Goal: Transaction & Acquisition: Book appointment/travel/reservation

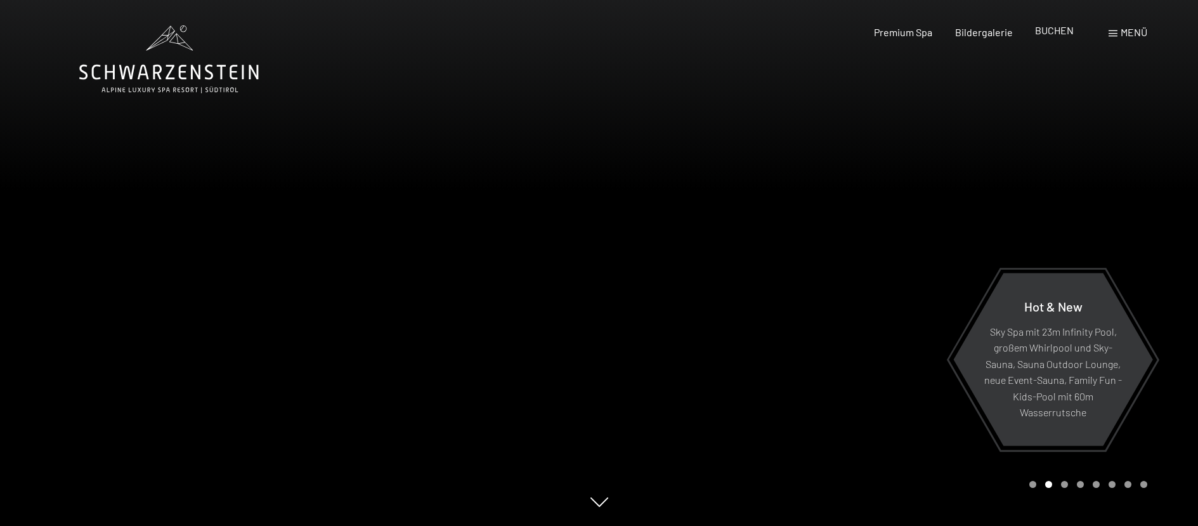
click at [1061, 29] on span "BUCHEN" at bounding box center [1054, 30] width 39 height 12
click at [1063, 39] on div "Premium Spa Bildergalerie BUCHEN" at bounding box center [962, 32] width 266 height 14
click at [1061, 32] on span "BUCHEN" at bounding box center [1054, 30] width 39 height 12
click at [1065, 35] on span "BUCHEN" at bounding box center [1054, 30] width 39 height 12
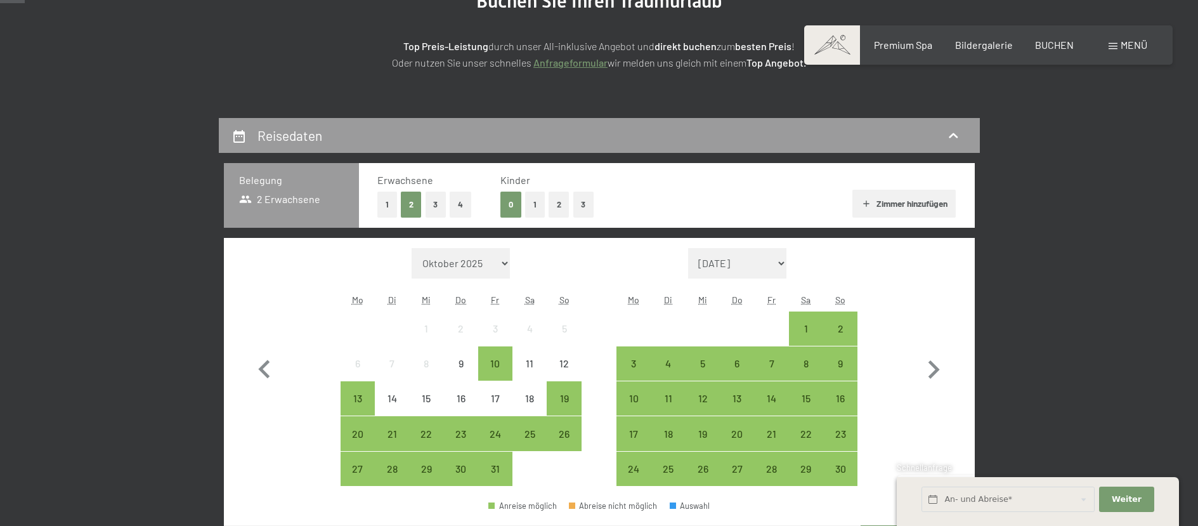
scroll to position [254, 0]
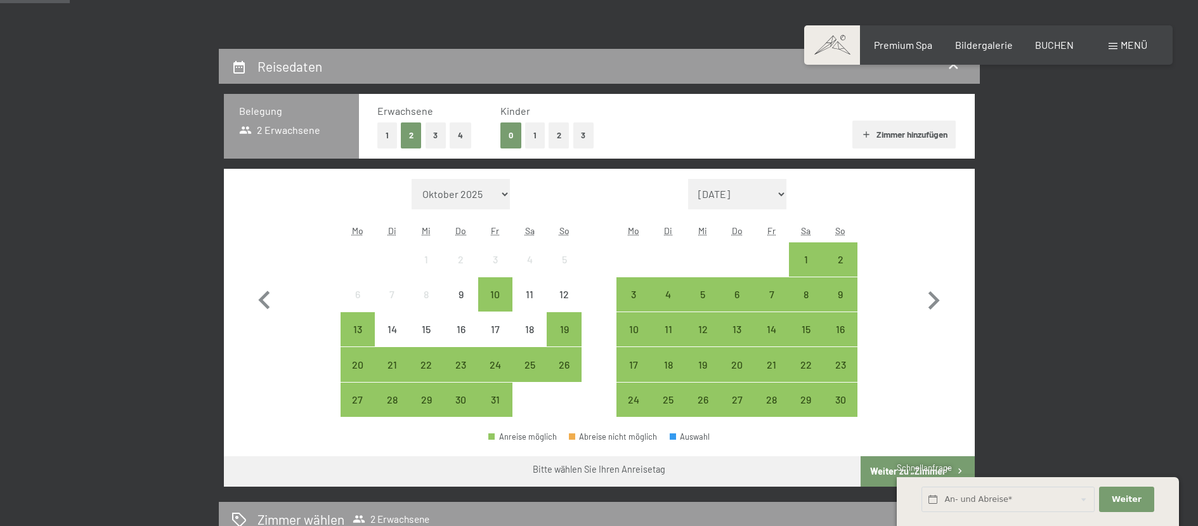
click at [561, 137] on button "2" at bounding box center [559, 135] width 21 height 26
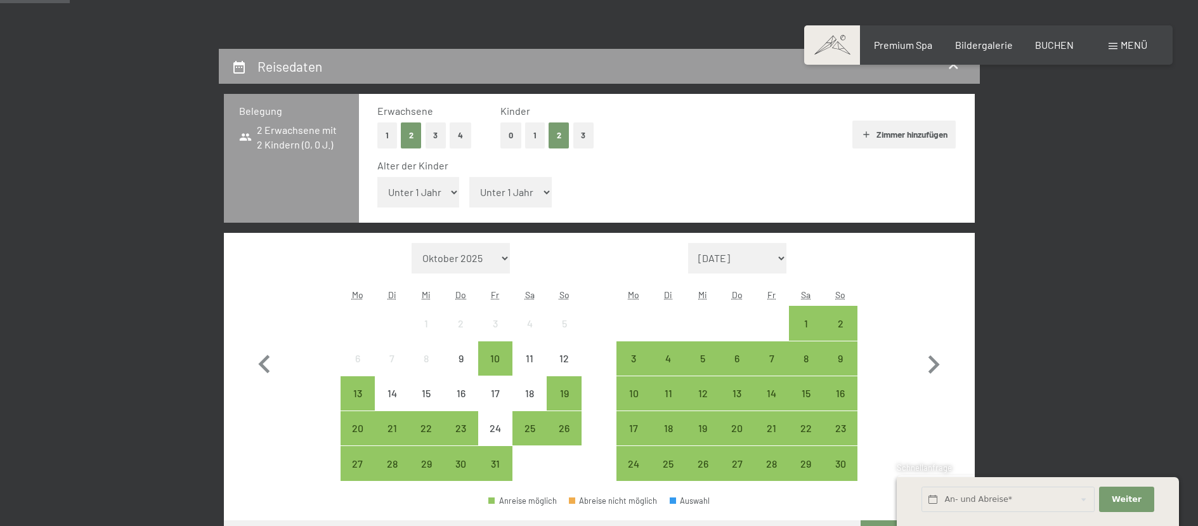
click at [434, 200] on select "Unter 1 Jahr 1 Jahr 2 Jahre 3 Jahre 4 Jahre 5 Jahre 6 Jahre 7 Jahre 8 Jahre 9 J…" at bounding box center [418, 192] width 82 height 30
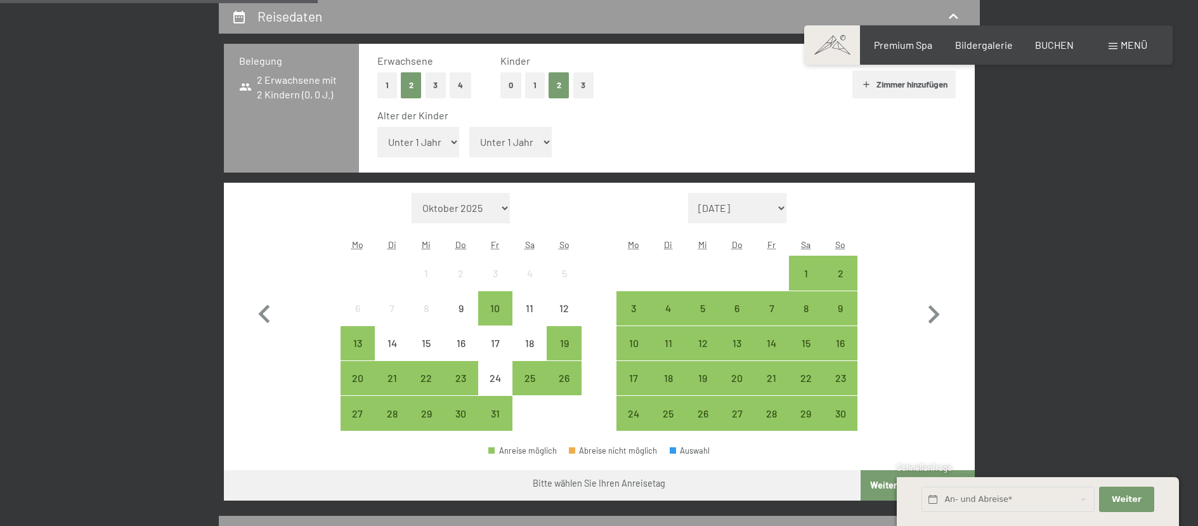
scroll to position [380, 0]
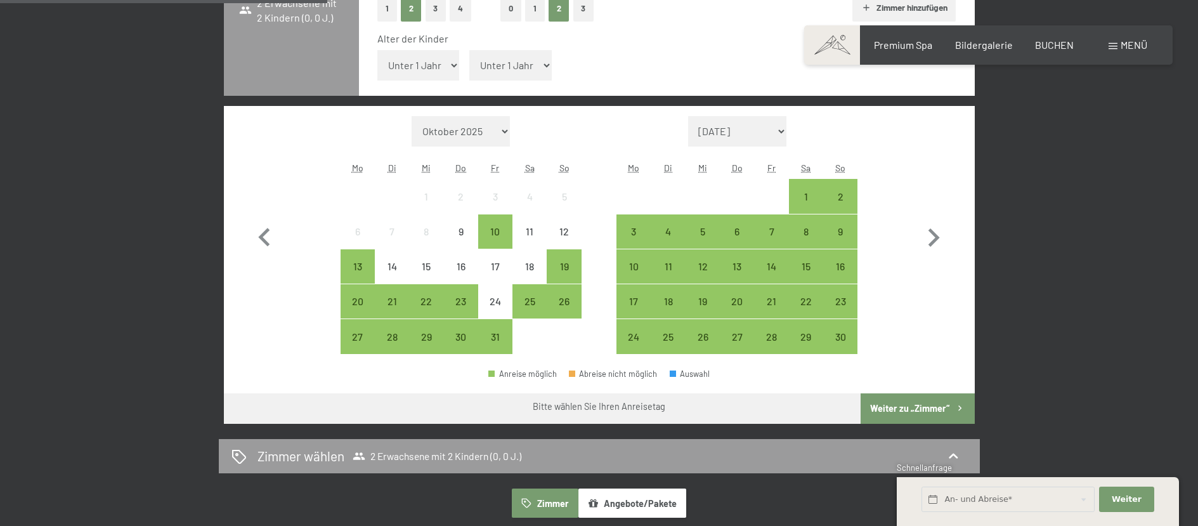
click at [435, 63] on select "Unter 1 Jahr 1 Jahr 2 Jahre 3 Jahre 4 Jahre 5 Jahre 6 Jahre 7 Jahre 8 Jahre 9 J…" at bounding box center [418, 65] width 82 height 30
select select "17"
click at [377, 50] on select "Unter 1 Jahr 1 Jahr 2 Jahre 3 Jahre 4 Jahre 5 Jahre 6 Jahre 7 Jahre 8 Jahre 9 J…" at bounding box center [418, 65] width 82 height 30
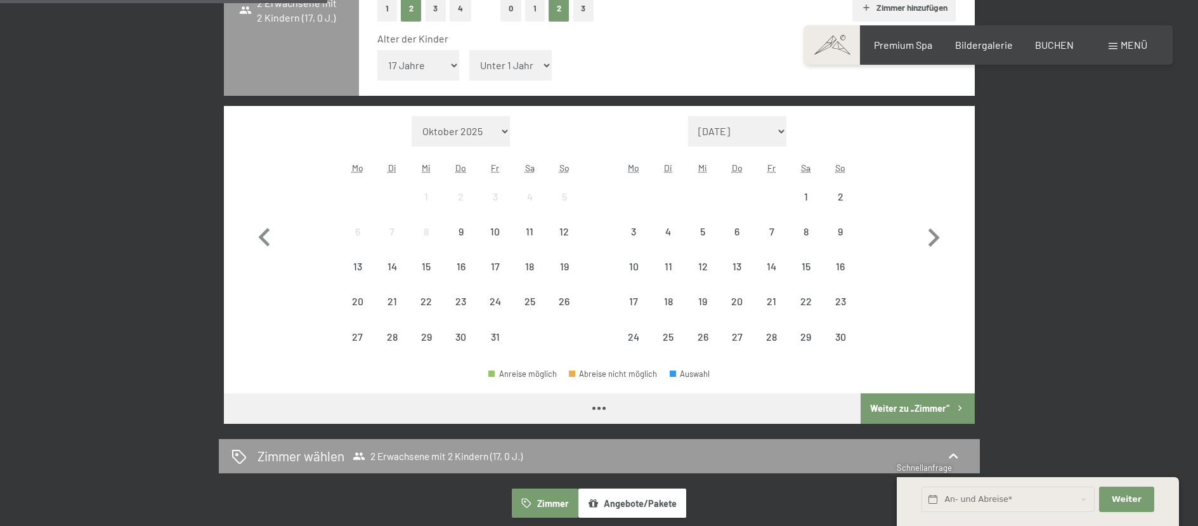
click at [510, 62] on select "Unter 1 Jahr 1 Jahr 2 Jahre 3 Jahre 4 Jahre 5 Jahre 6 Jahre 7 Jahre 8 Jahre 9 J…" at bounding box center [510, 65] width 82 height 30
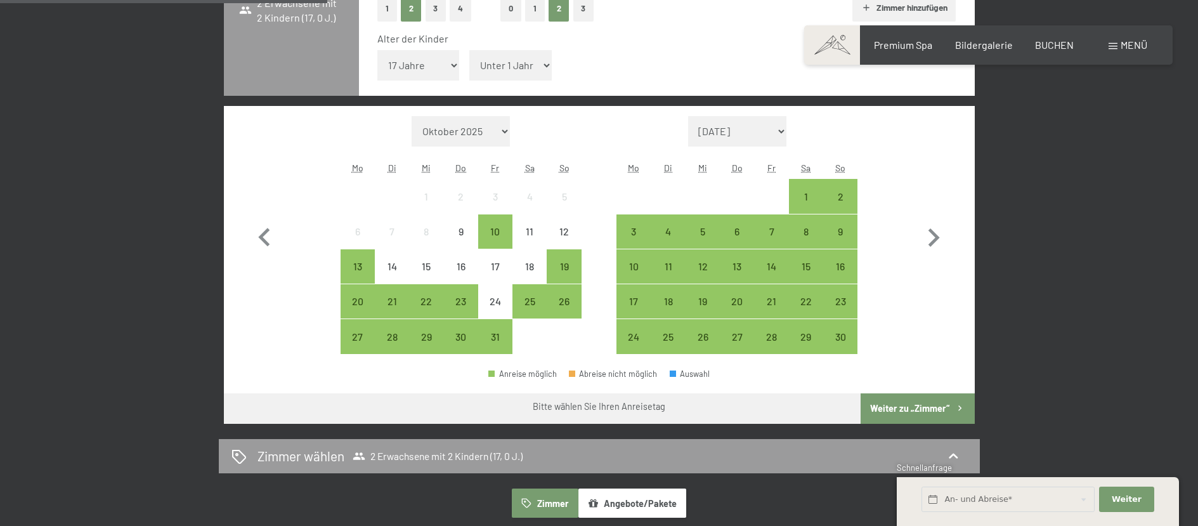
select select "14"
click at [469, 50] on select "Unter 1 Jahr 1 Jahr 2 Jahre 3 Jahre 4 Jahre 5 Jahre 6 Jahre 7 Jahre 8 Jahre 9 J…" at bounding box center [510, 65] width 82 height 30
click at [529, 309] on div "25" at bounding box center [530, 312] width 32 height 32
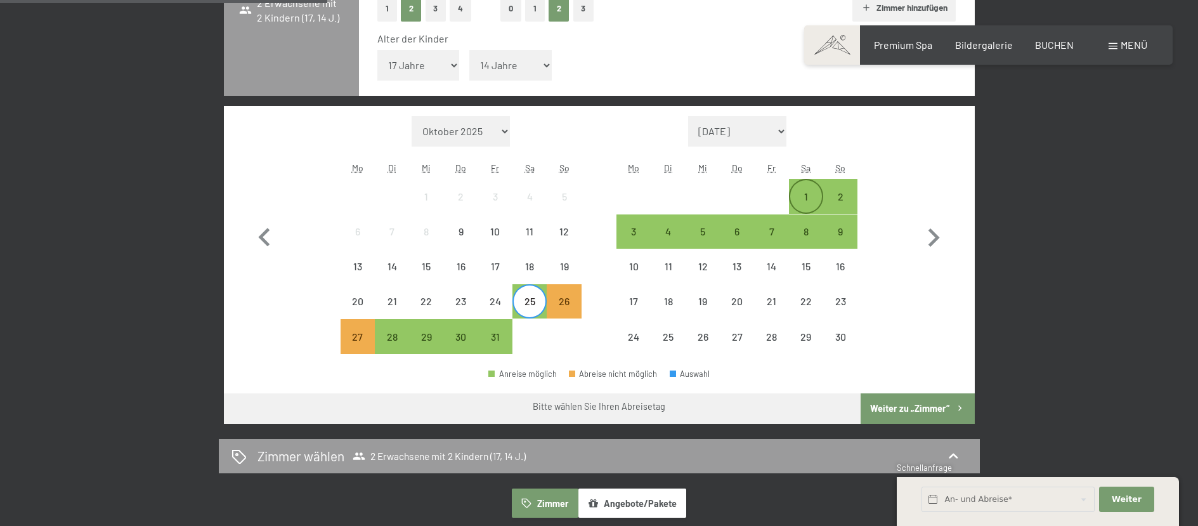
click at [807, 205] on div "1" at bounding box center [806, 208] width 32 height 32
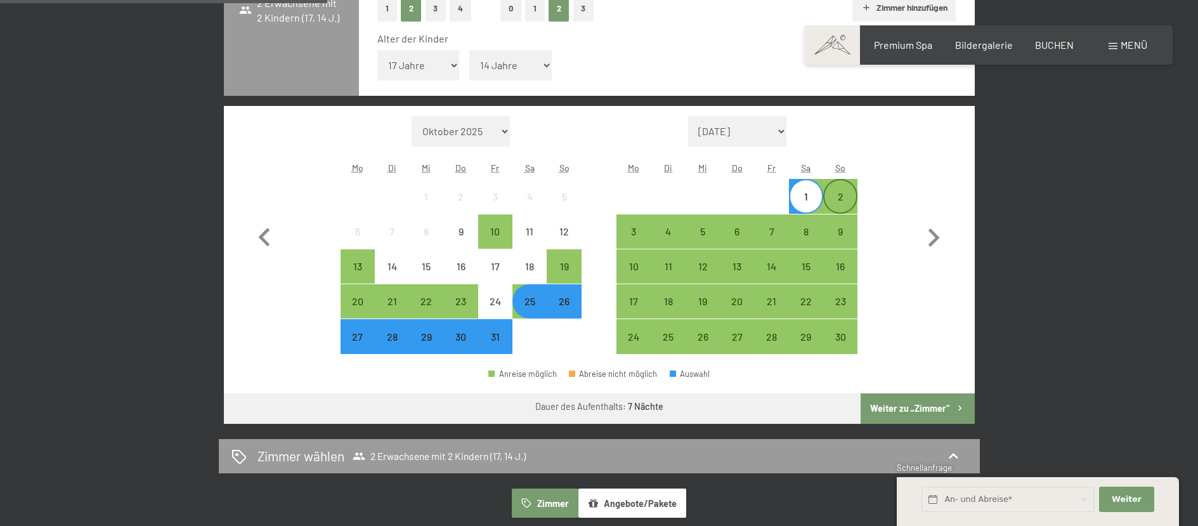
click at [841, 200] on div "2" at bounding box center [840, 208] width 32 height 32
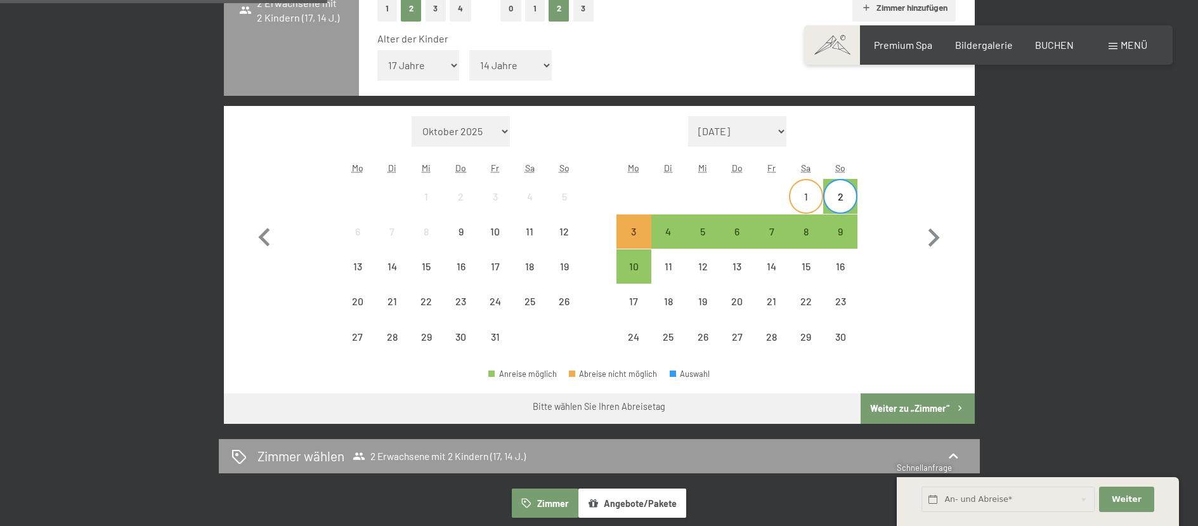
click at [814, 199] on div "1" at bounding box center [806, 208] width 32 height 32
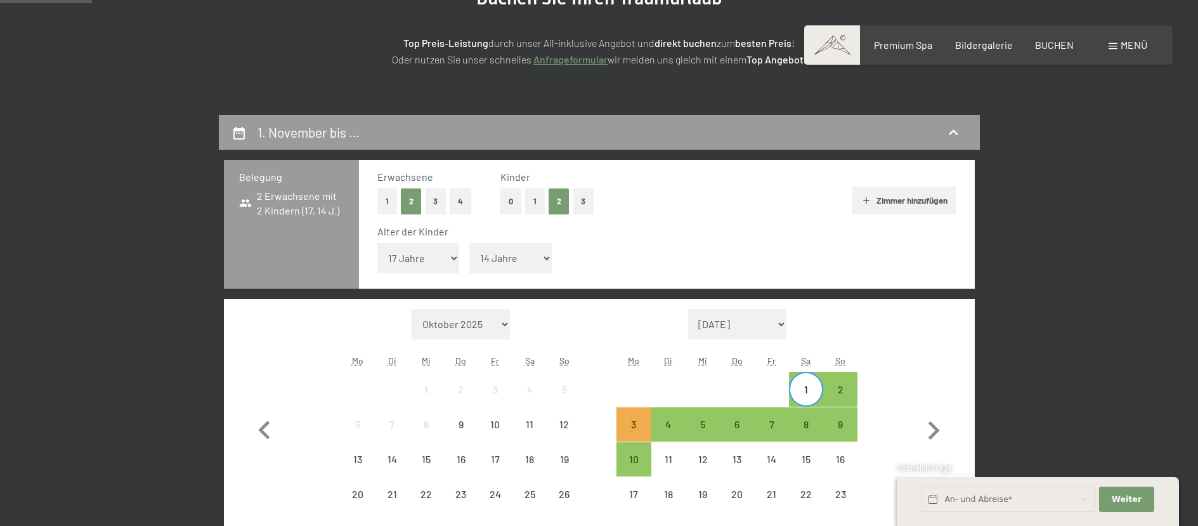
scroll to position [254, 0]
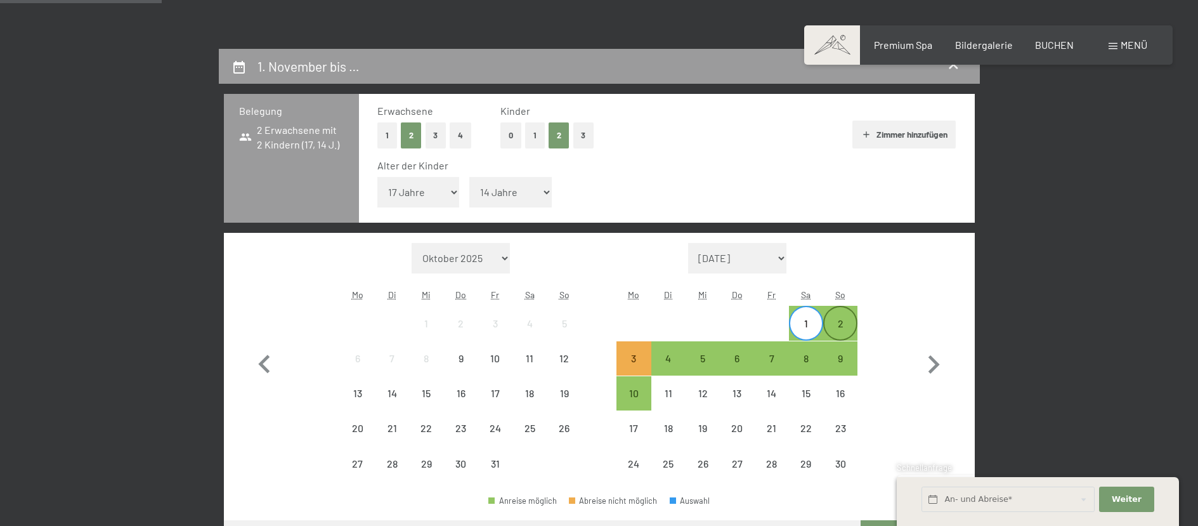
click at [836, 328] on div "2" at bounding box center [840, 334] width 32 height 32
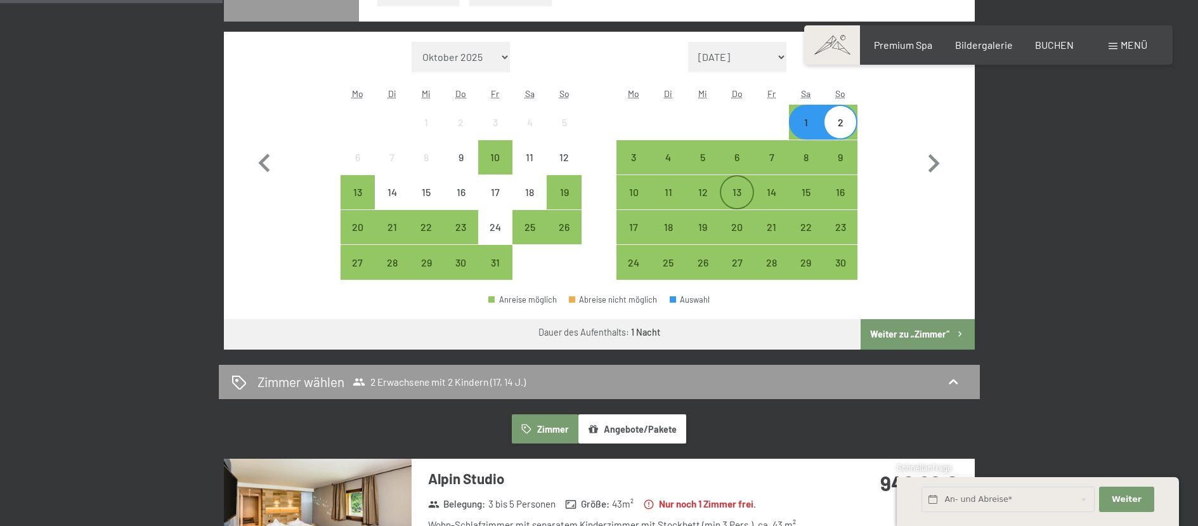
scroll to position [317, 0]
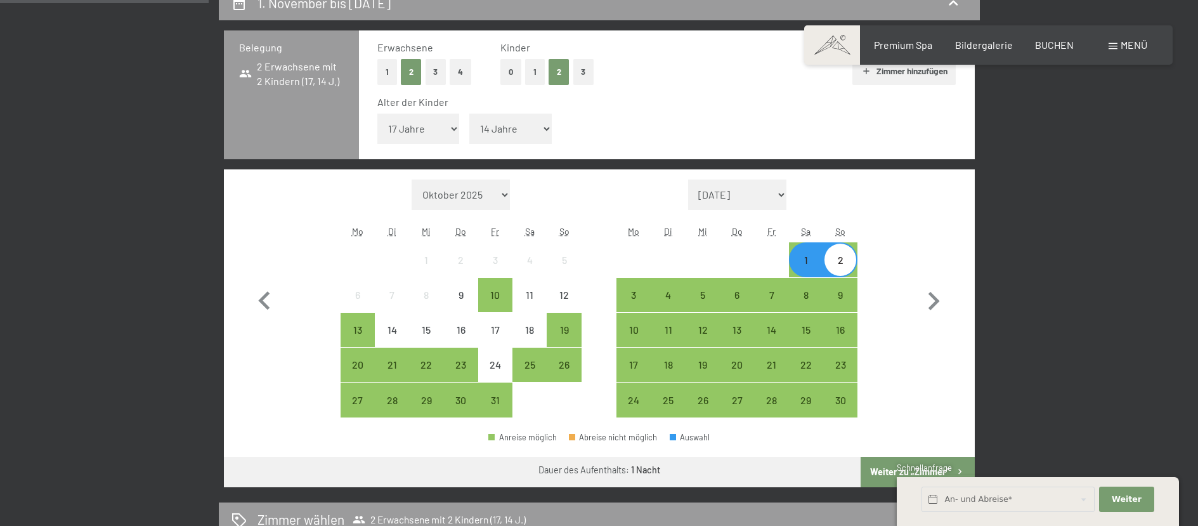
click at [783, 191] on select "November 2025 Dezember 2025 Januar 2026 Februar 2026 März 2026 April 2026 Mai 2…" at bounding box center [737, 194] width 99 height 30
select select "[DATE]"
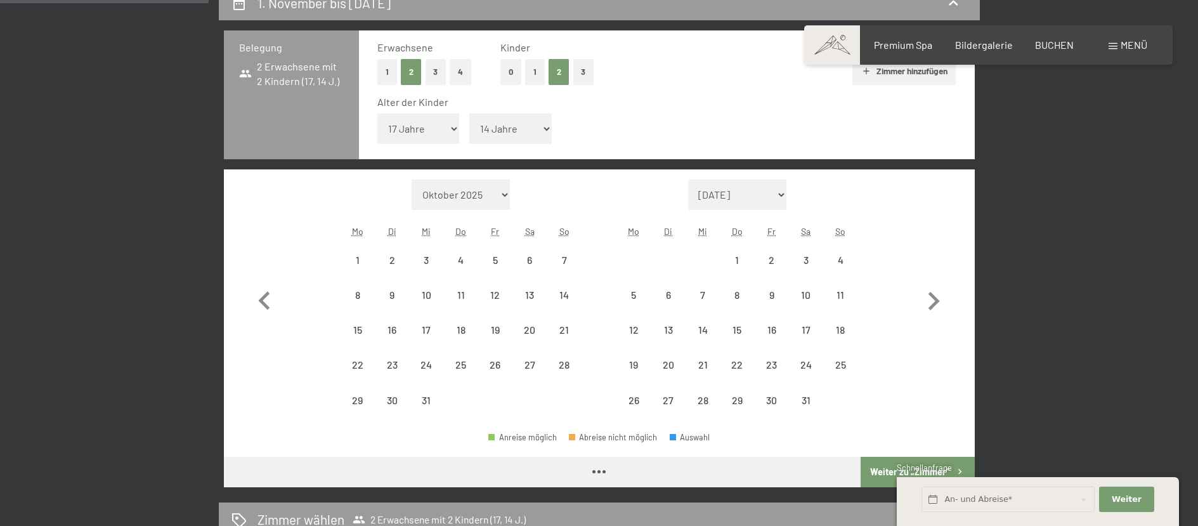
select select "[DATE]"
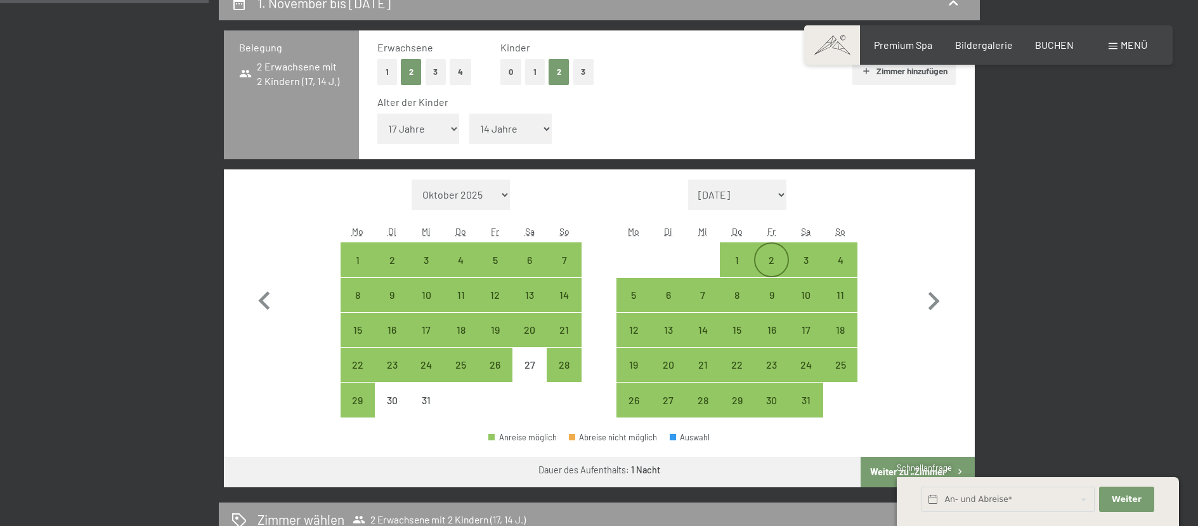
click at [779, 263] on div "2" at bounding box center [771, 271] width 32 height 32
select select "[DATE]"
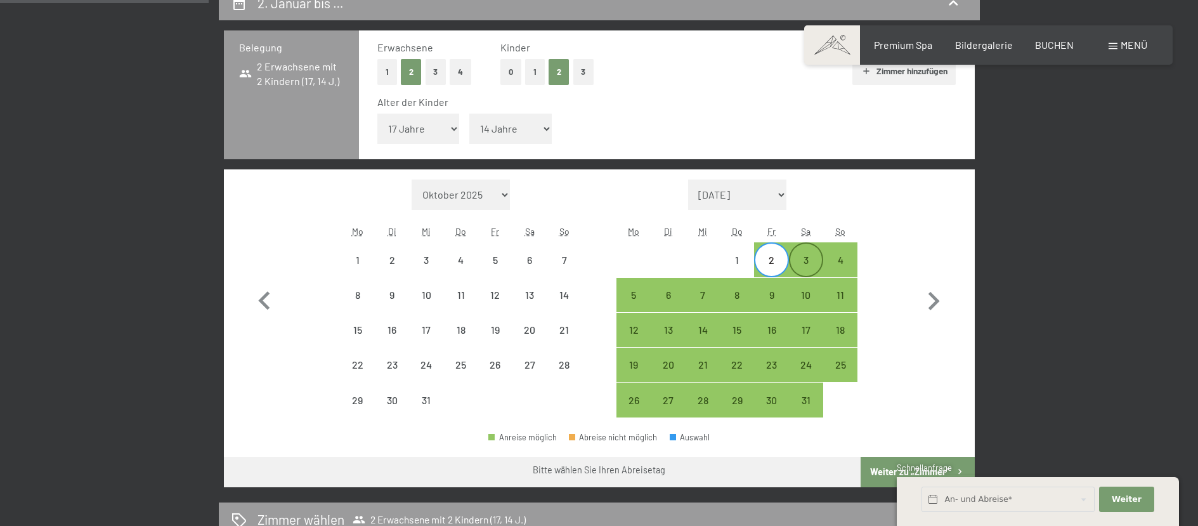
click at [813, 266] on div "3" at bounding box center [806, 271] width 32 height 32
select select "[DATE]"
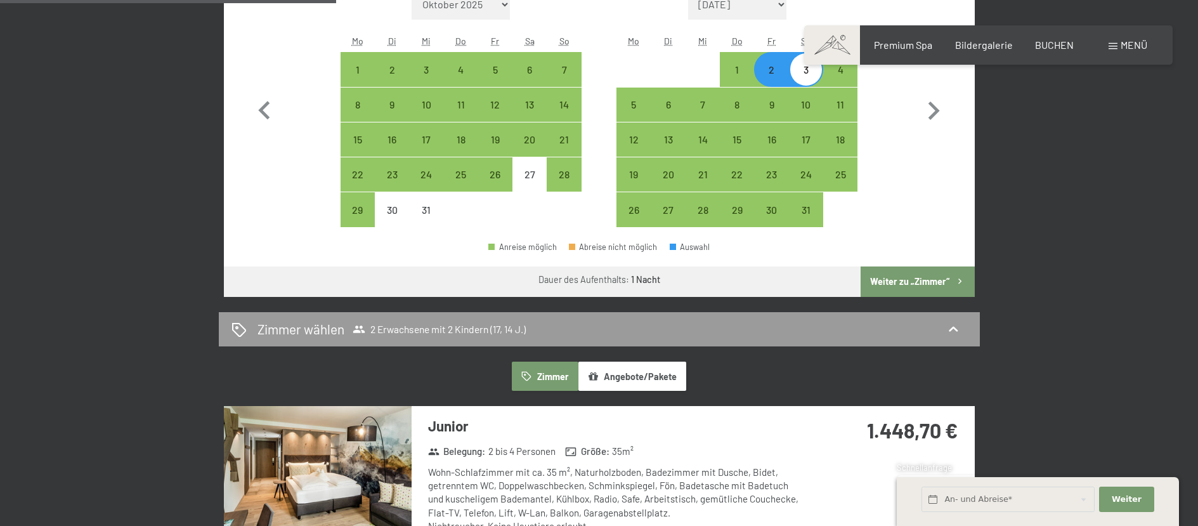
click at [950, 288] on button "Weiter zu „Zimmer“" at bounding box center [917, 281] width 114 height 30
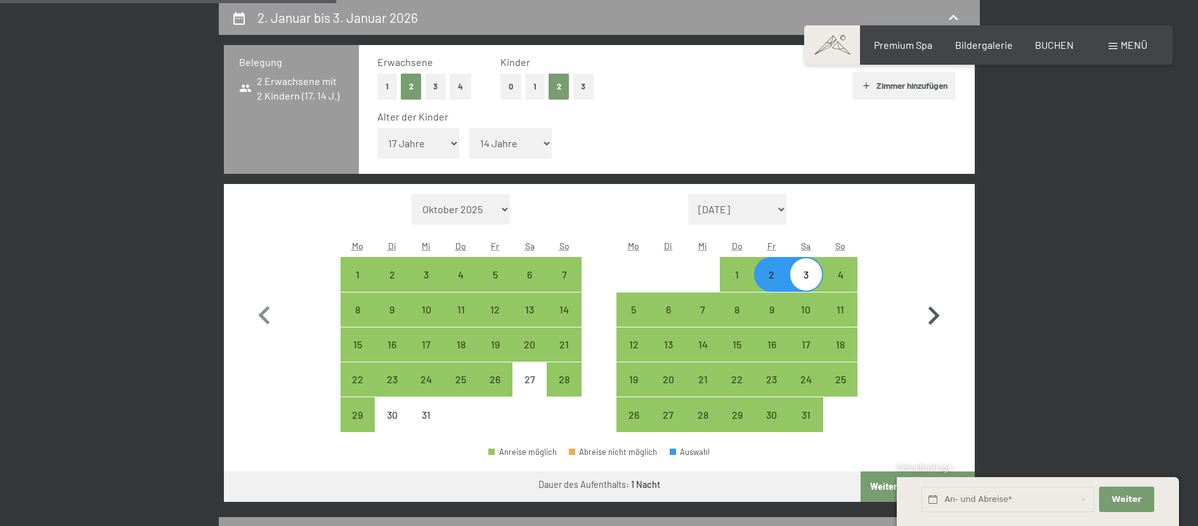
select select "[DATE]"
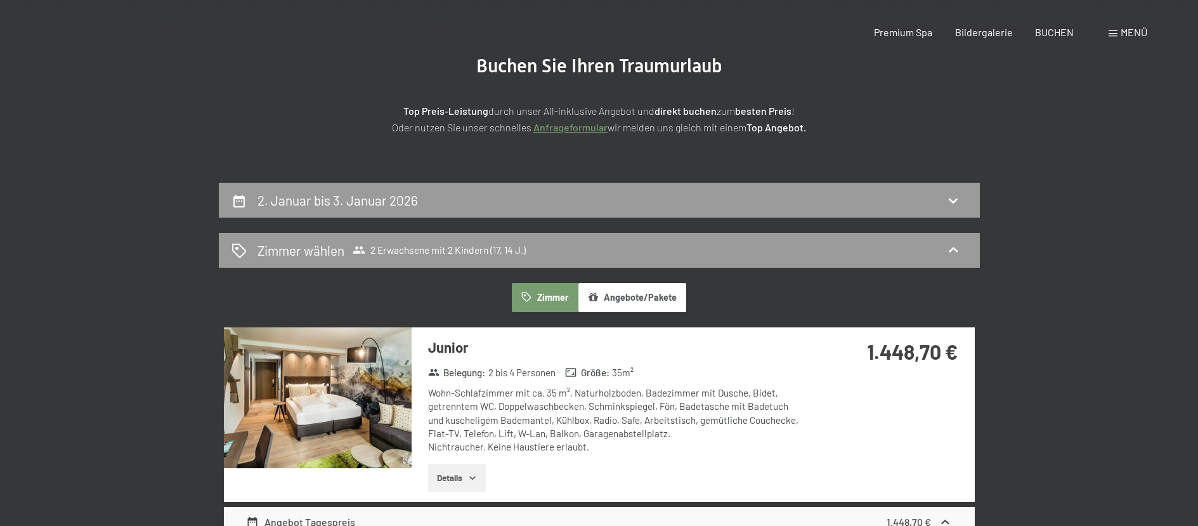
scroll to position [0, 0]
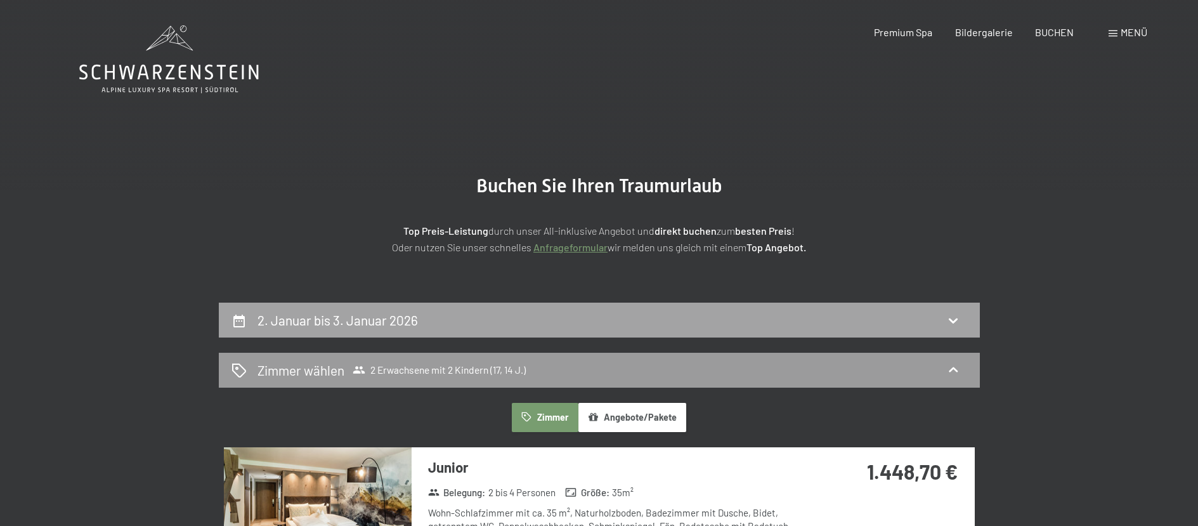
click at [777, 313] on div "2. Januar bis 3. Januar 2026" at bounding box center [599, 320] width 736 height 18
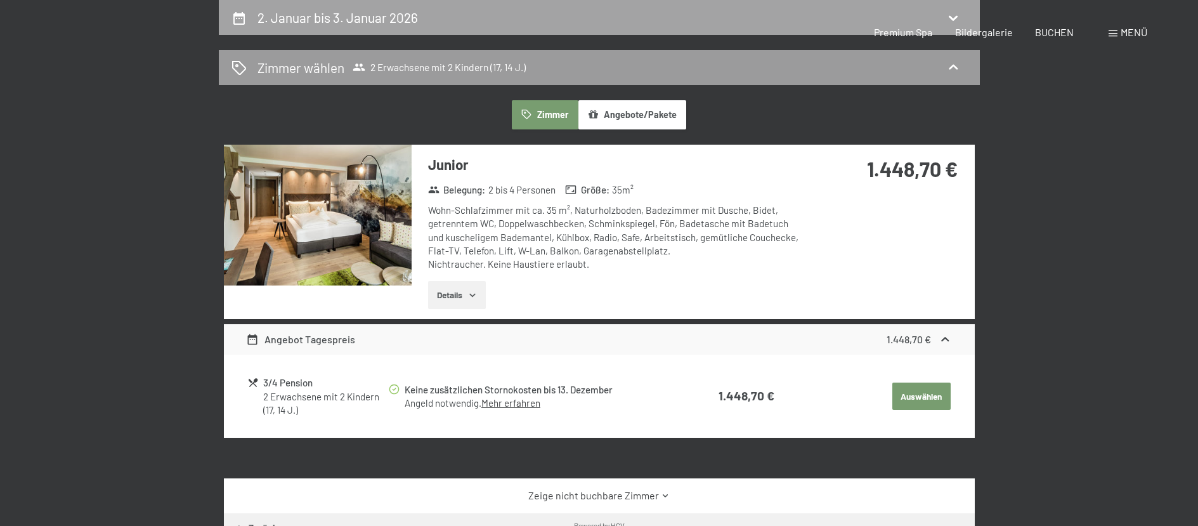
select select "17"
select select "14"
select select "[DATE]"
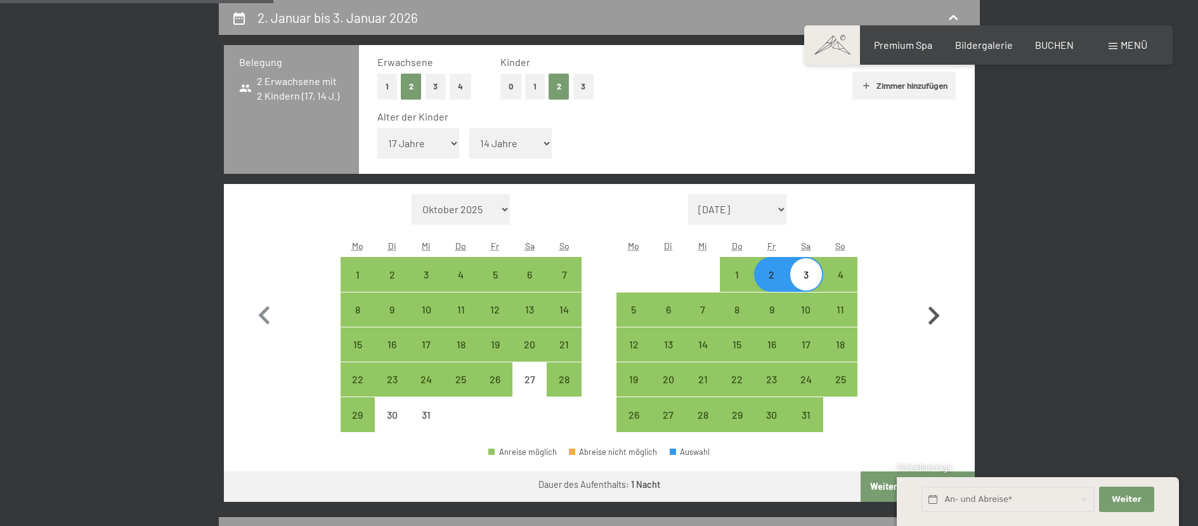
click at [928, 321] on icon "button" at bounding box center [933, 315] width 37 height 37
select select "[DATE]"
select select "2026-02-01"
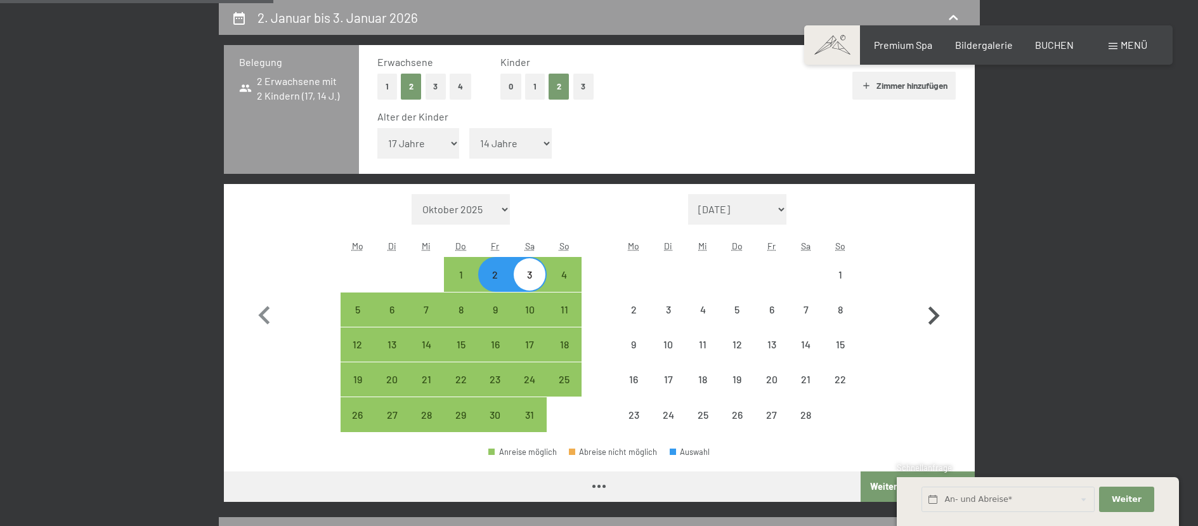
select select "[DATE]"
select select "2026-02-01"
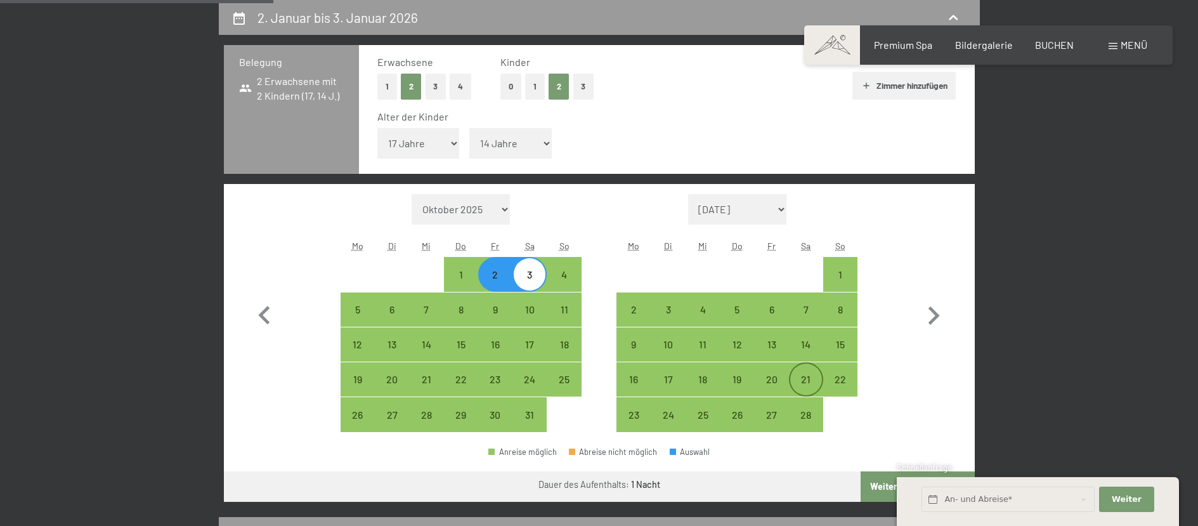
click at [812, 382] on div "21" at bounding box center [806, 390] width 32 height 32
select select "[DATE]"
select select "2026-02-01"
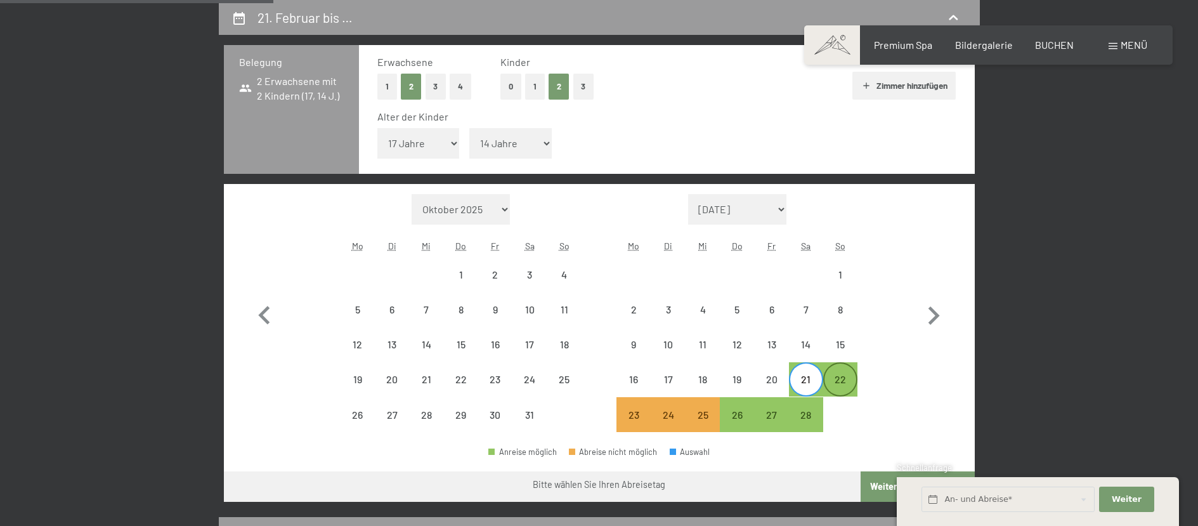
click at [845, 380] on div "22" at bounding box center [840, 390] width 32 height 32
select select "[DATE]"
select select "2026-02-01"
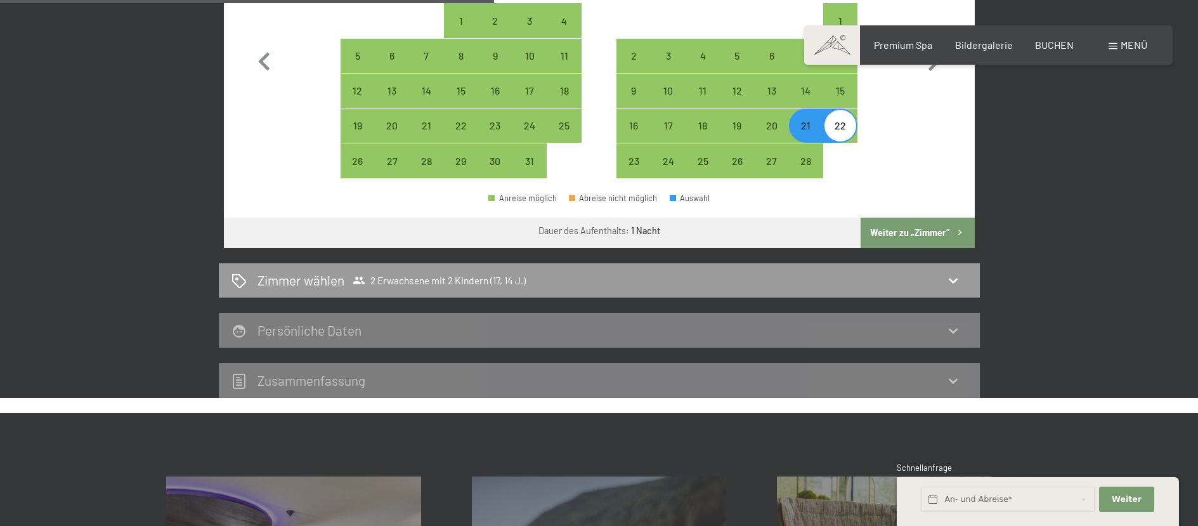
click at [905, 234] on button "Weiter zu „Zimmer“" at bounding box center [917, 232] width 114 height 30
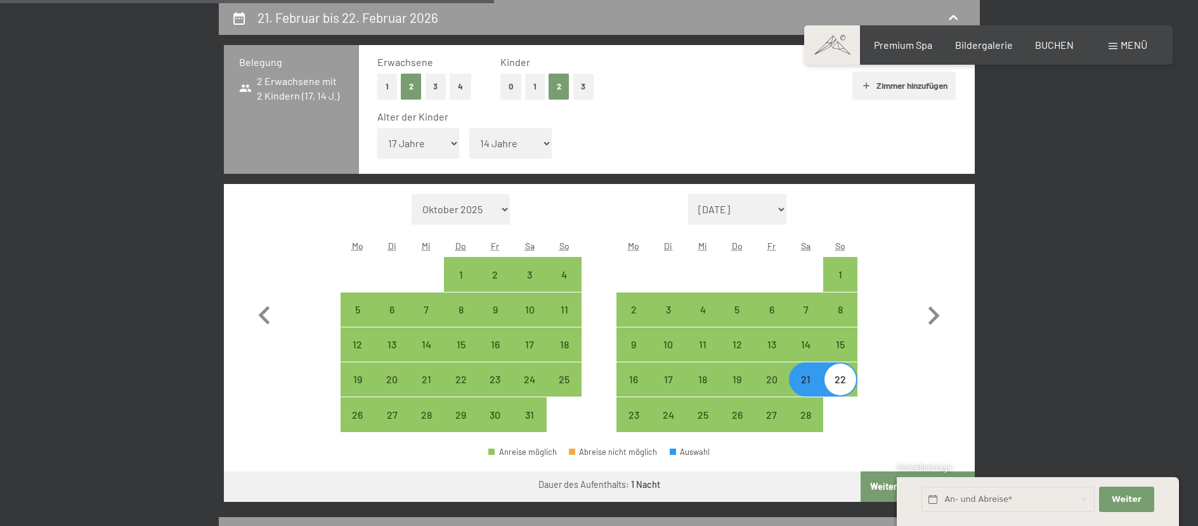
select select "[DATE]"
select select "2026-02-01"
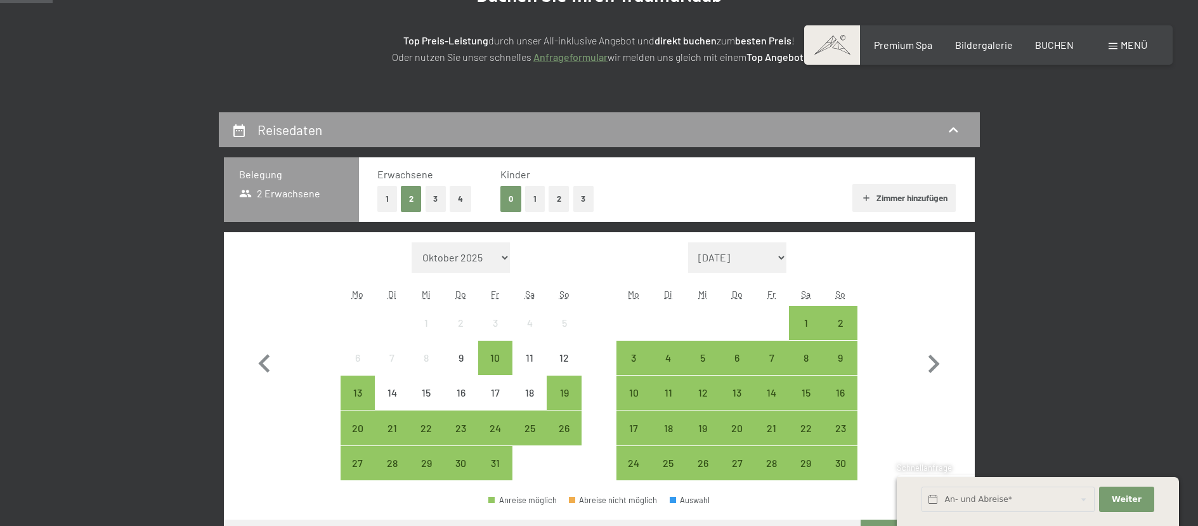
click at [553, 198] on button "2" at bounding box center [559, 199] width 21 height 26
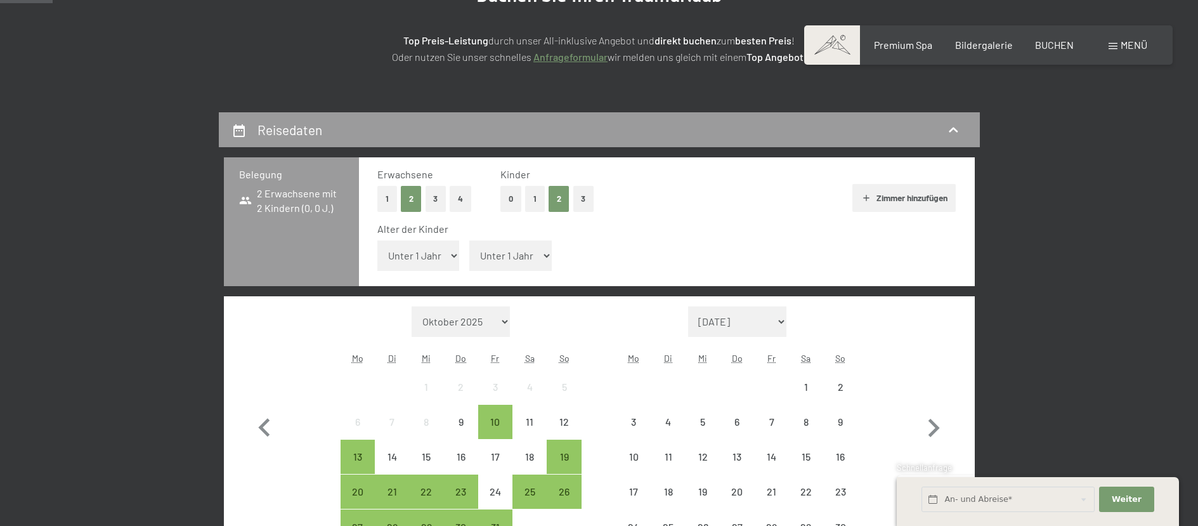
click at [429, 264] on select "Unter 1 Jahr 1 Jahr 2 Jahre 3 Jahre 4 Jahre 5 Jahre 6 Jahre 7 Jahre 8 Jahre 9 J…" at bounding box center [418, 255] width 82 height 30
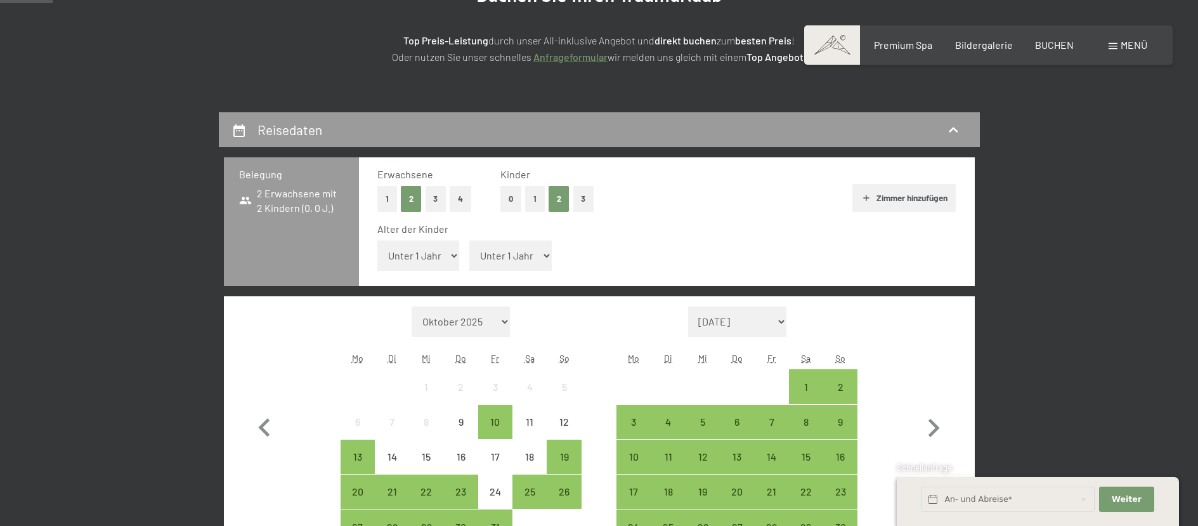
select select "17"
click at [377, 240] on select "Unter 1 Jahr 1 Jahr 2 Jahre 3 Jahre 4 Jahre 5 Jahre 6 Jahre 7 Jahre 8 Jahre 9 J…" at bounding box center [418, 255] width 82 height 30
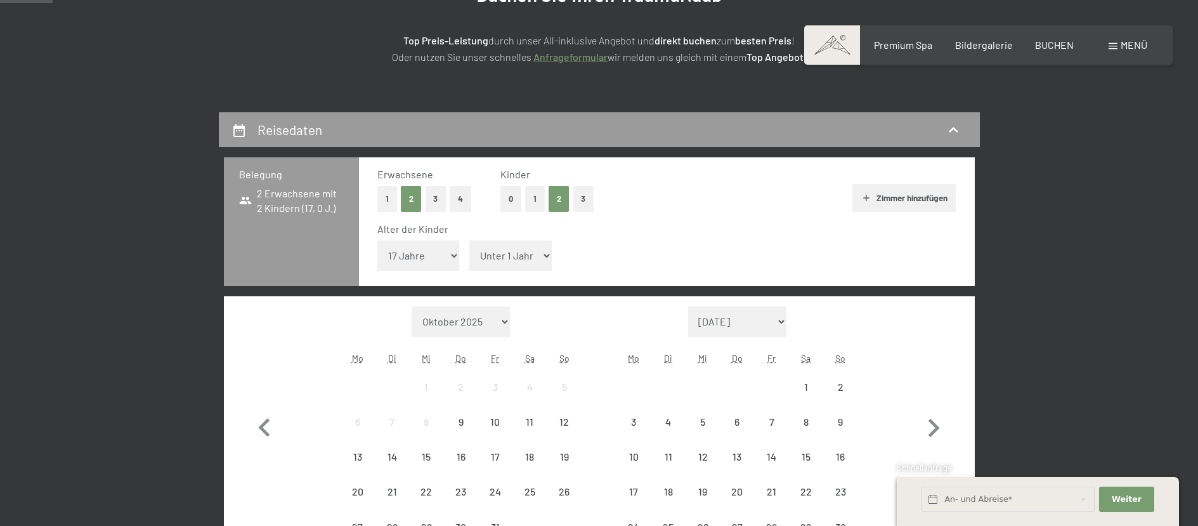
click at [476, 259] on select "Unter 1 Jahr 1 Jahr 2 Jahre 3 Jahre 4 Jahre 5 Jahre 6 Jahre 7 Jahre 8 Jahre 9 J…" at bounding box center [510, 255] width 82 height 30
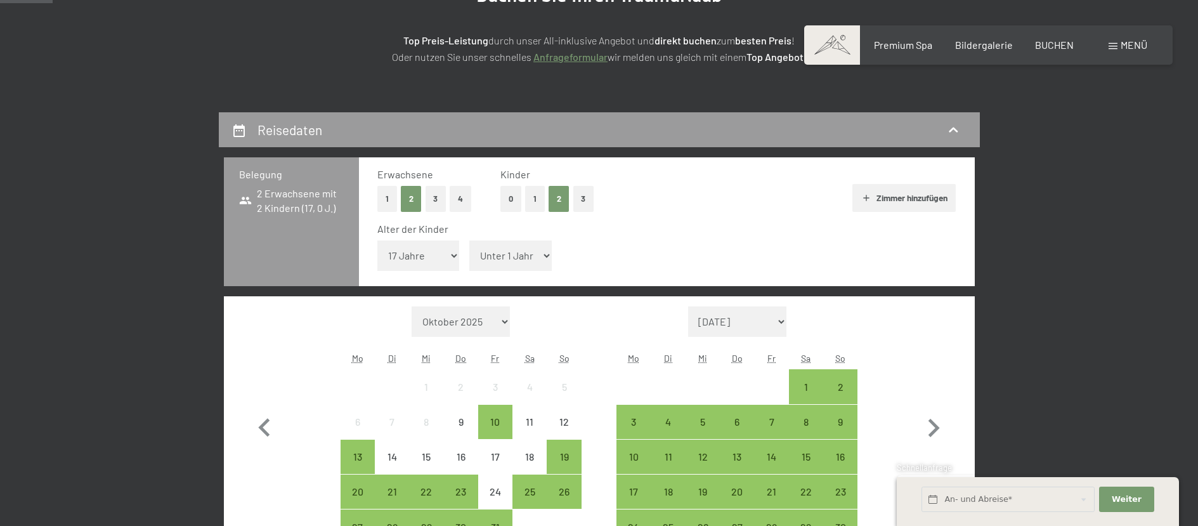
select select "14"
click at [469, 240] on select "Unter 1 Jahr 1 Jahr 2 Jahre 3 Jahre 4 Jahre 5 Jahre 6 Jahre 7 Jahre 8 Jahre 9 J…" at bounding box center [510, 255] width 82 height 30
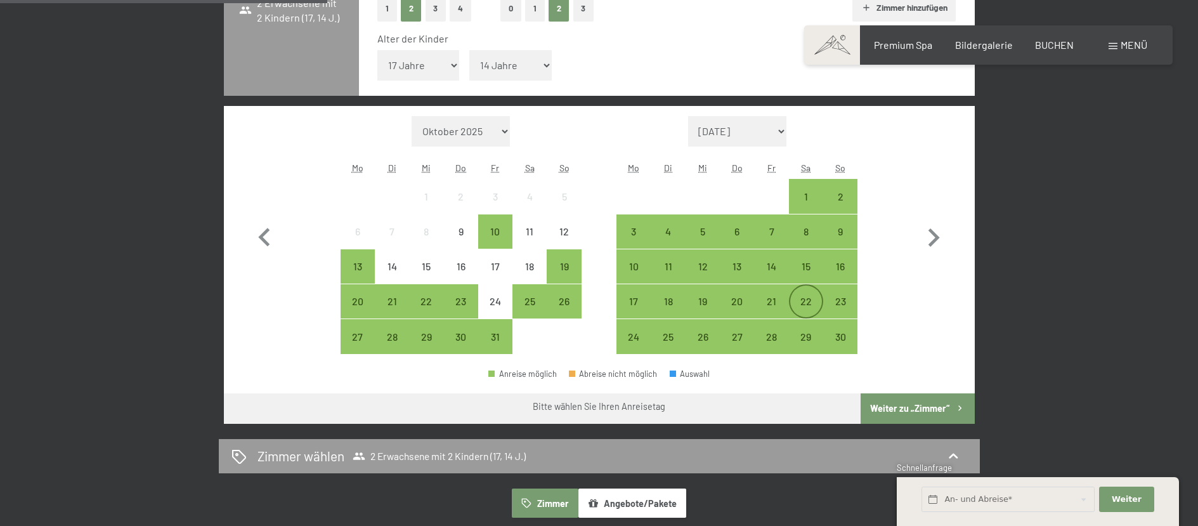
click at [808, 297] on div "22" at bounding box center [806, 312] width 32 height 32
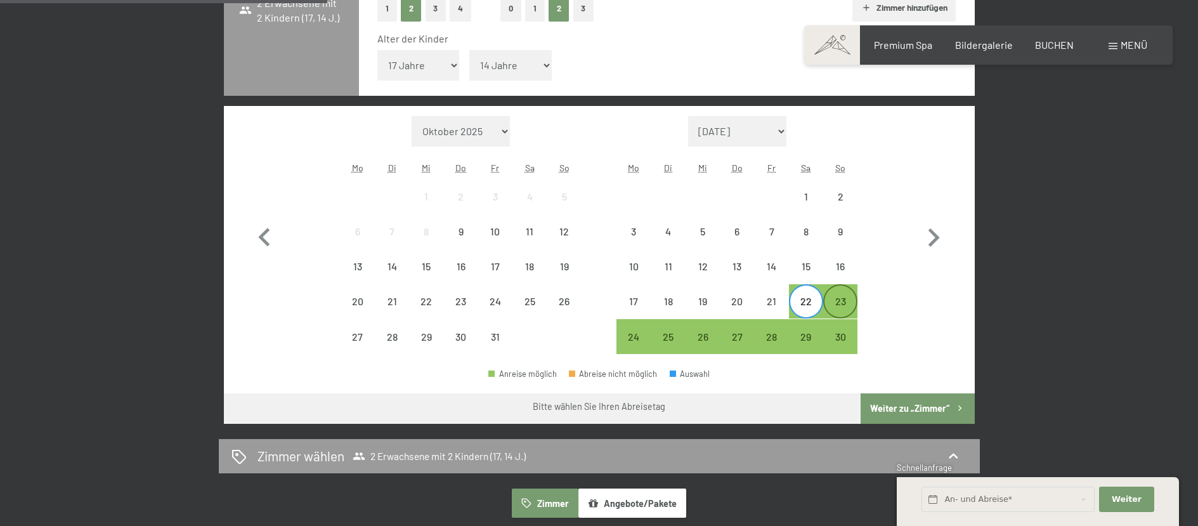
click at [838, 304] on div "23" at bounding box center [840, 312] width 32 height 32
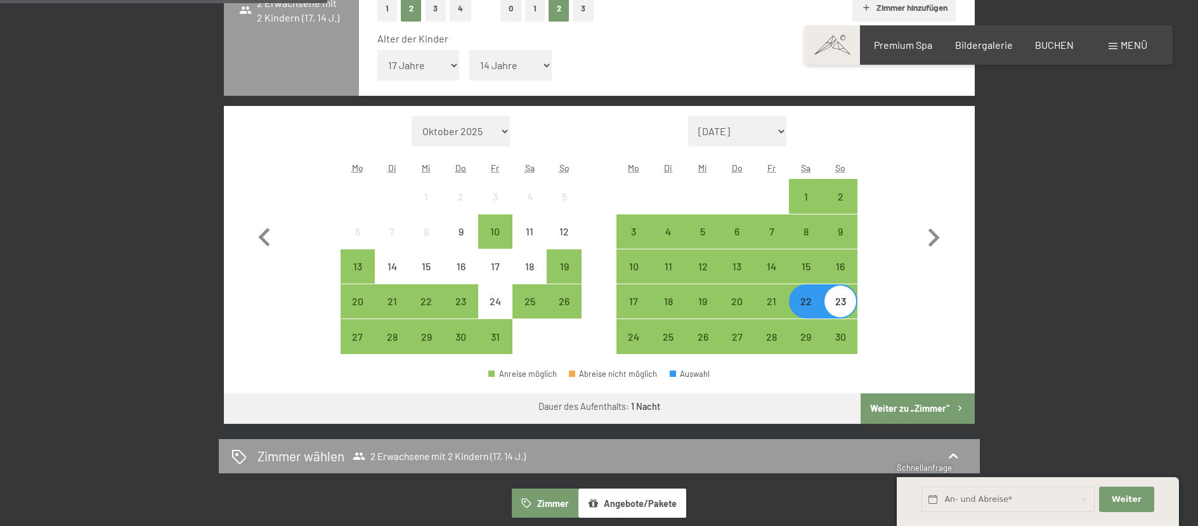
click at [902, 409] on button "Weiter zu „Zimmer“" at bounding box center [917, 408] width 114 height 30
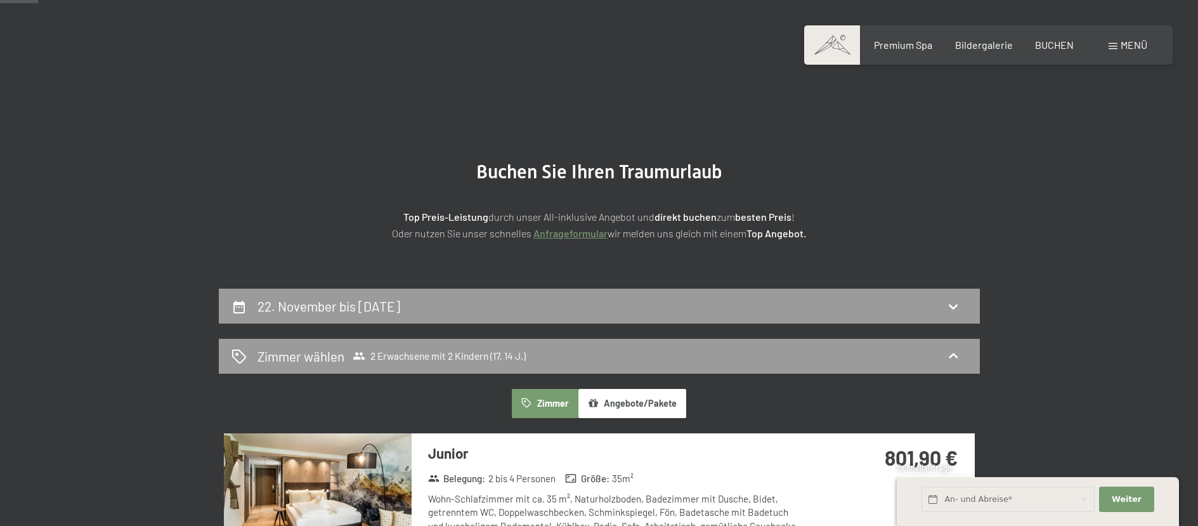
scroll to position [0, 0]
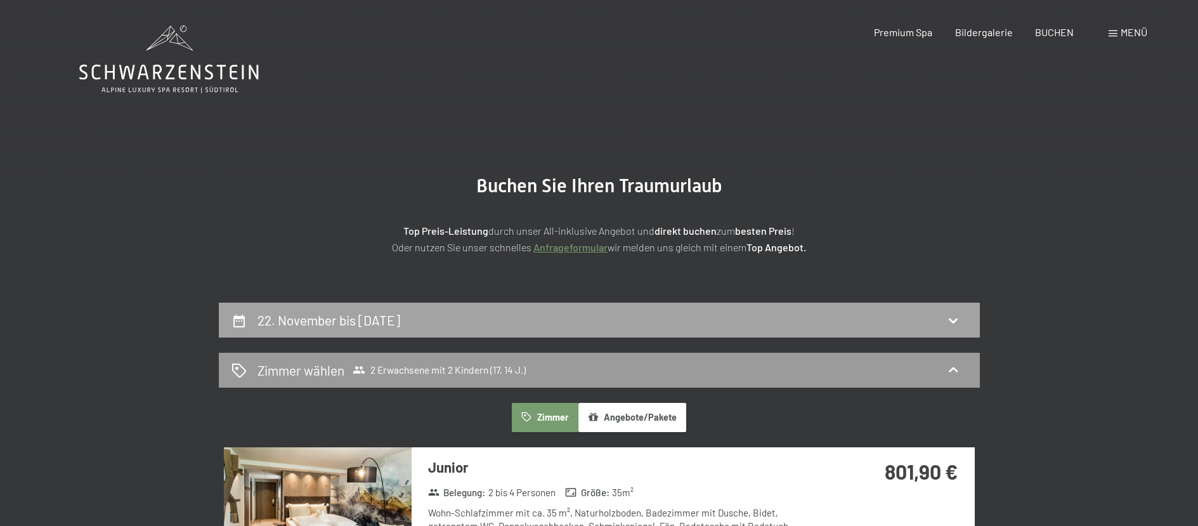
click at [762, 308] on div "22. November bis [DATE]" at bounding box center [599, 319] width 761 height 35
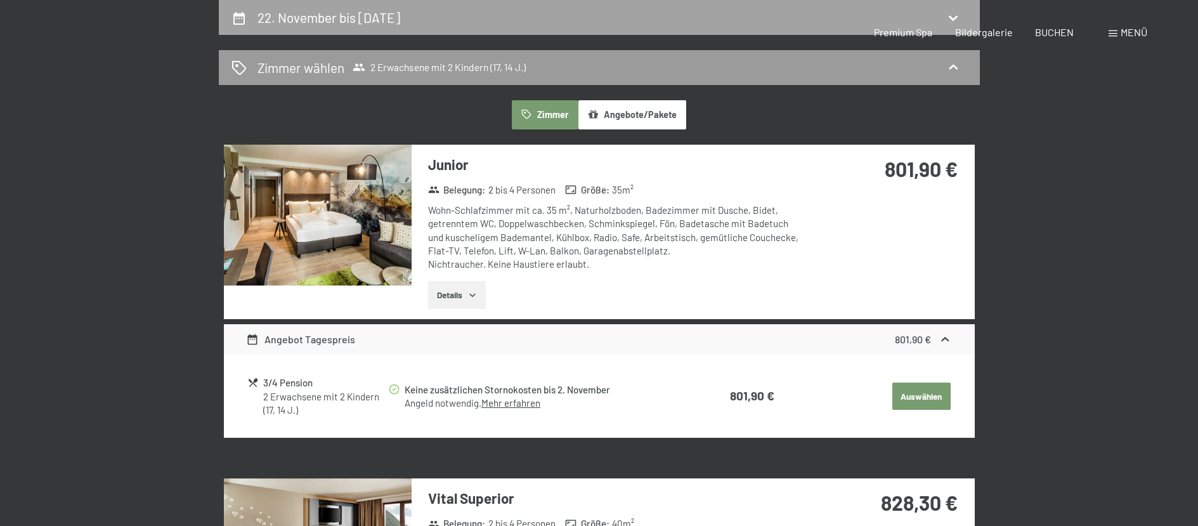
select select "17"
select select "14"
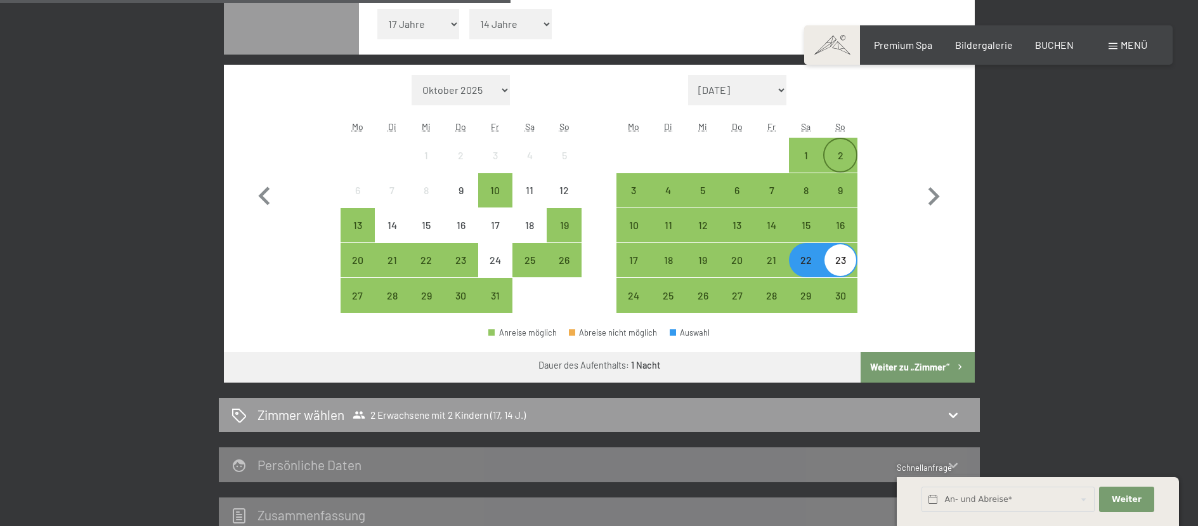
scroll to position [556, 0]
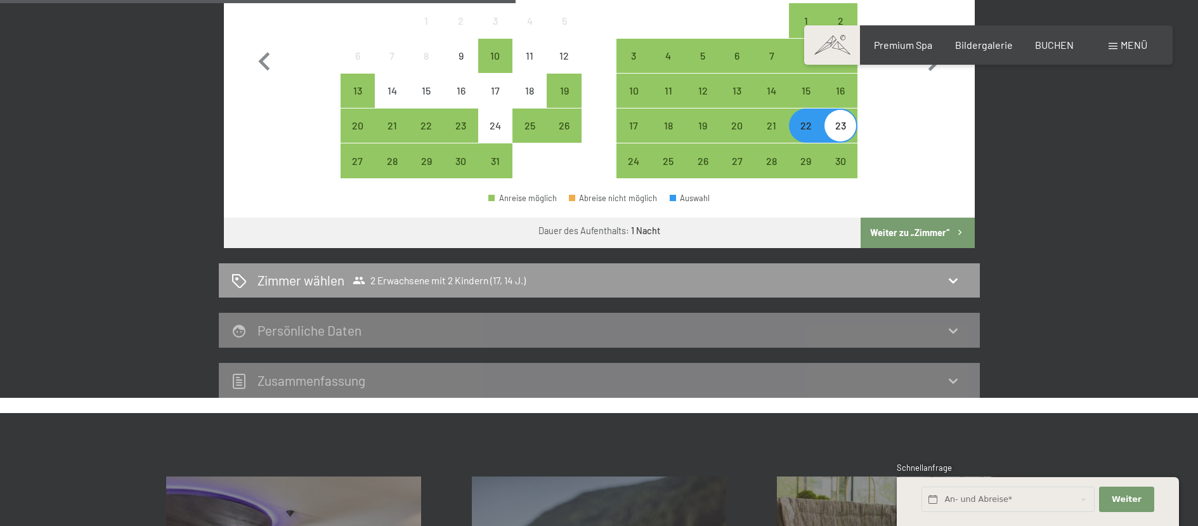
click at [937, 236] on button "Weiter zu „Zimmer“" at bounding box center [917, 232] width 114 height 30
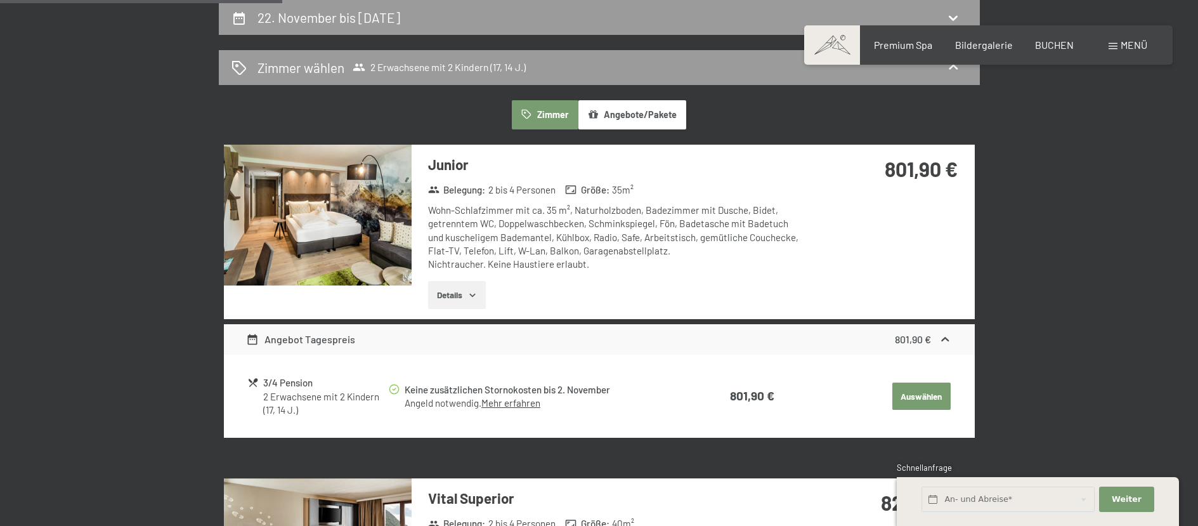
click at [453, 295] on button "Details" at bounding box center [457, 295] width 58 height 28
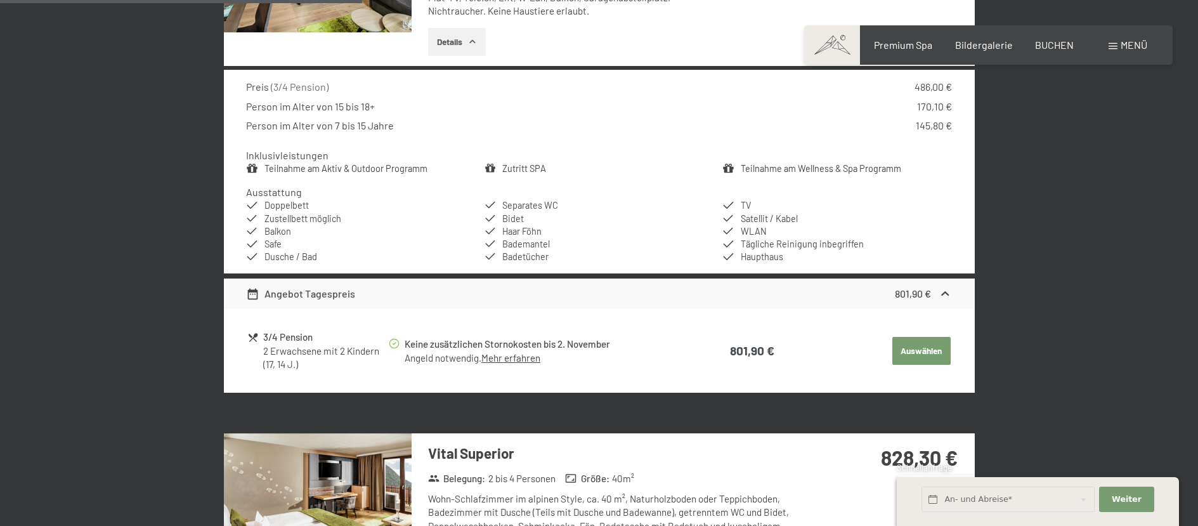
scroll to position [556, 0]
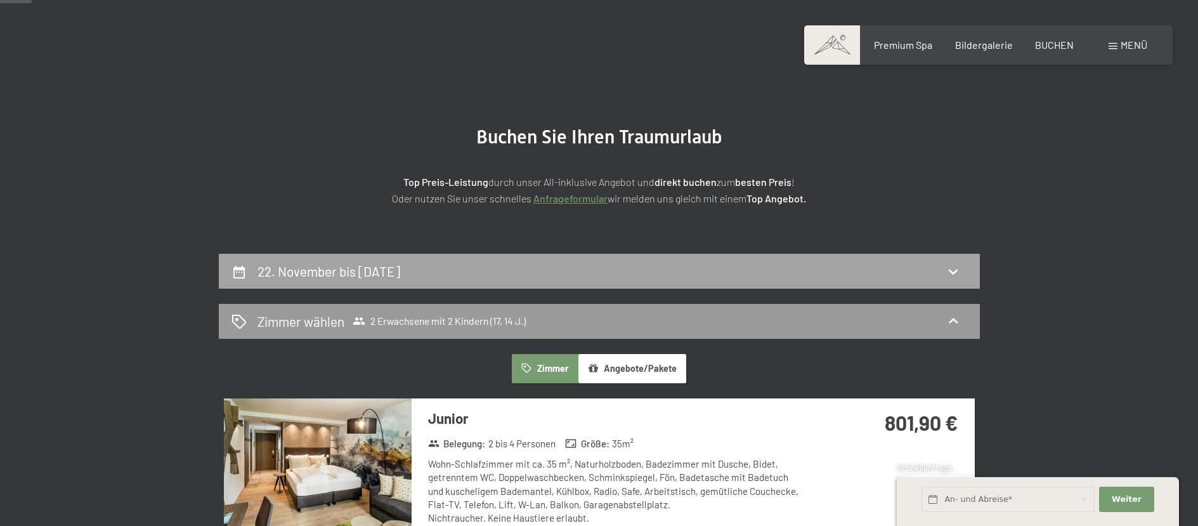
click at [892, 271] on div "22. November bis [DATE]" at bounding box center [599, 271] width 736 height 18
select select "17"
select select "14"
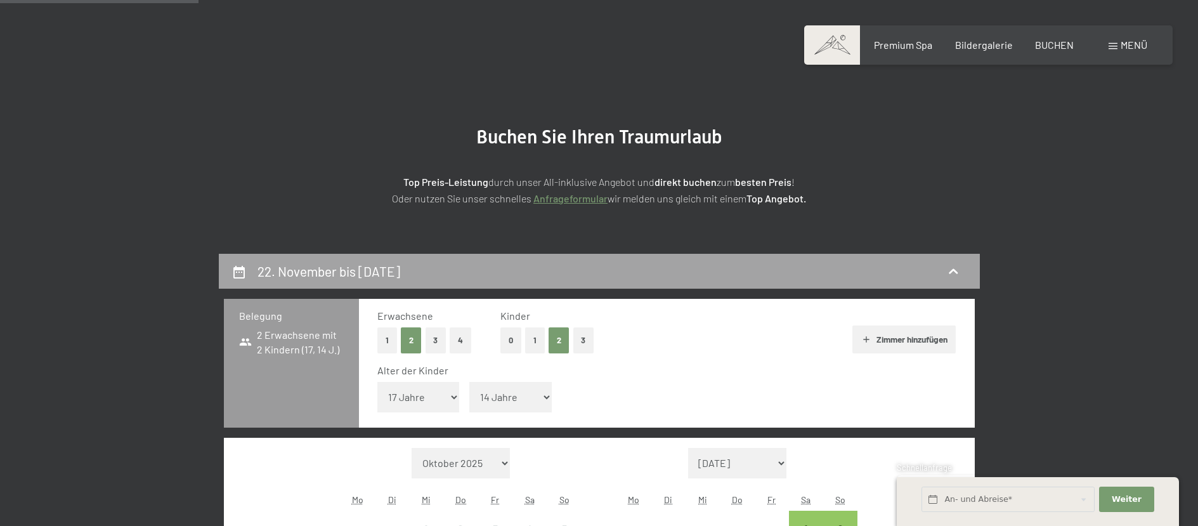
scroll to position [302, 0]
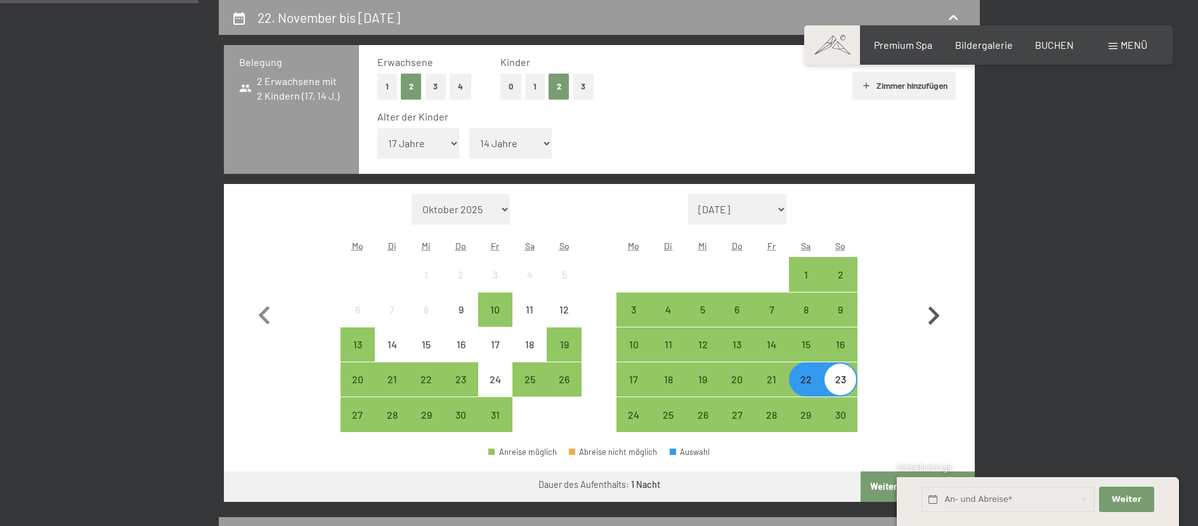
click at [937, 312] on icon "button" at bounding box center [933, 315] width 37 height 37
select select "[DATE]"
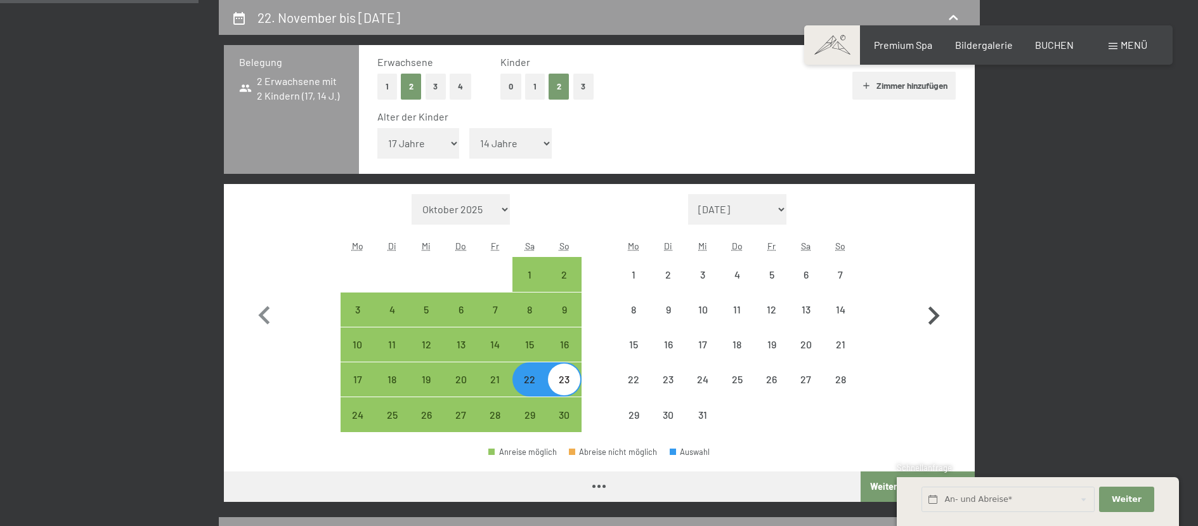
select select "[DATE]"
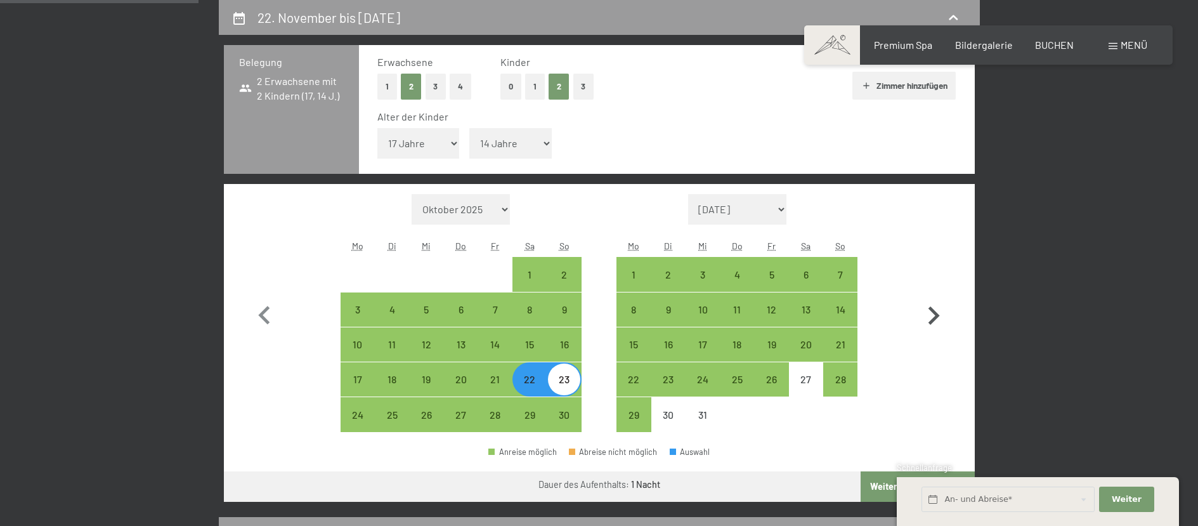
click at [937, 312] on icon "button" at bounding box center [933, 315] width 37 height 37
select select "[DATE]"
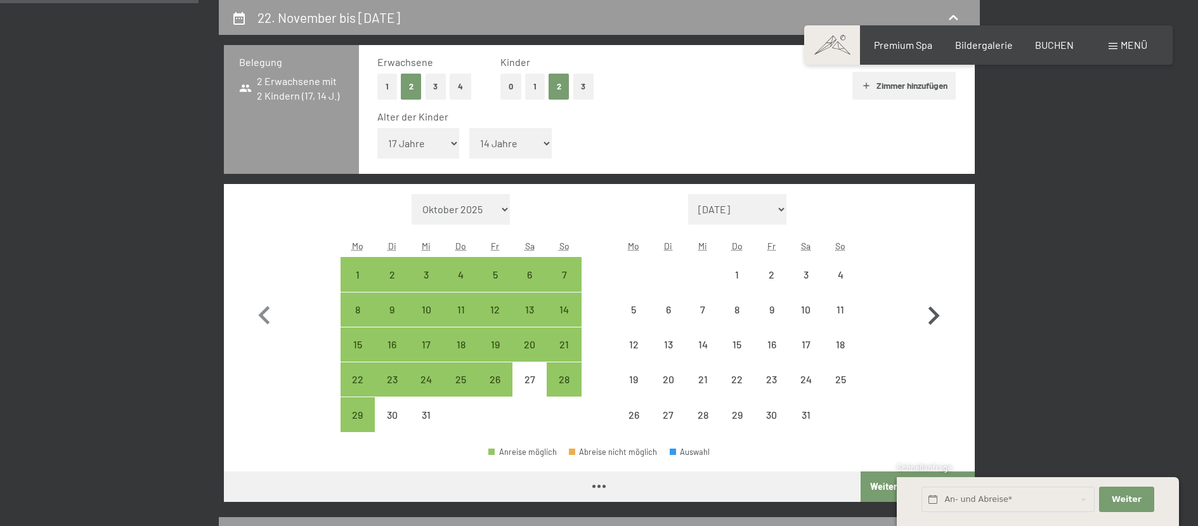
select select "[DATE]"
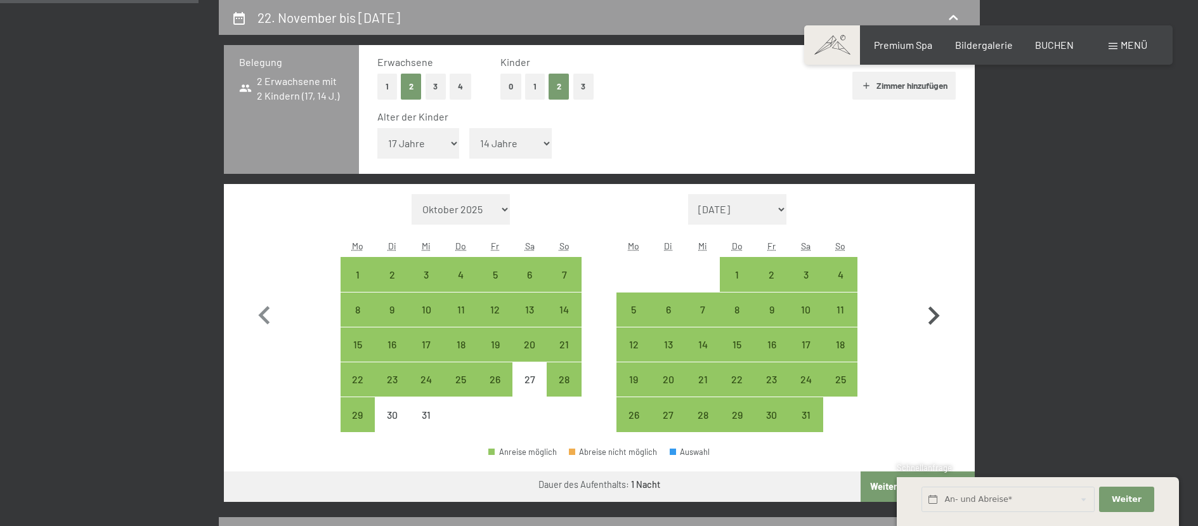
click at [937, 312] on icon "button" at bounding box center [933, 315] width 37 height 37
select select "[DATE]"
select select "2026-02-01"
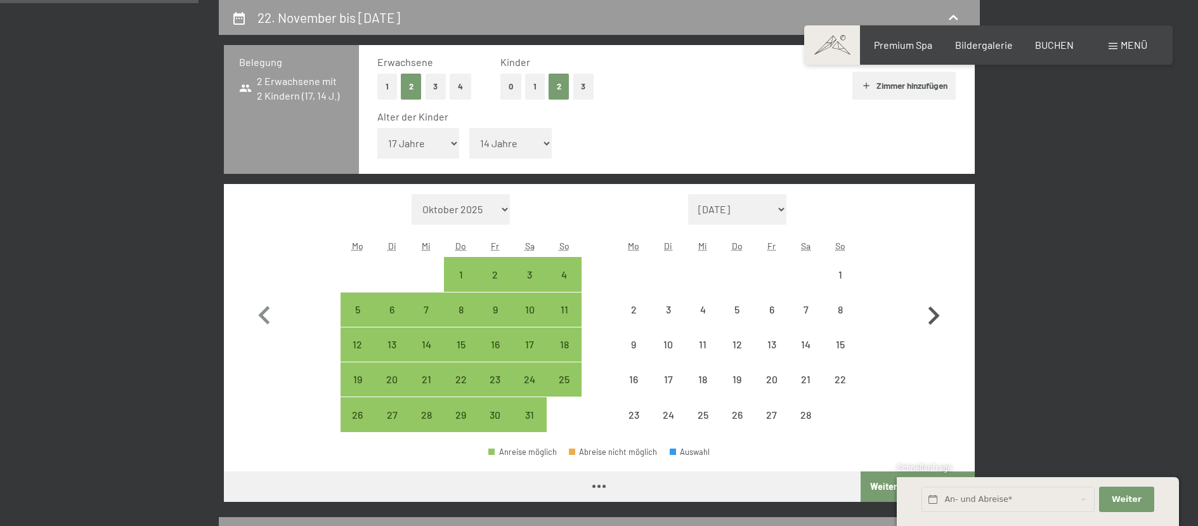
select select "[DATE]"
select select "2026-02-01"
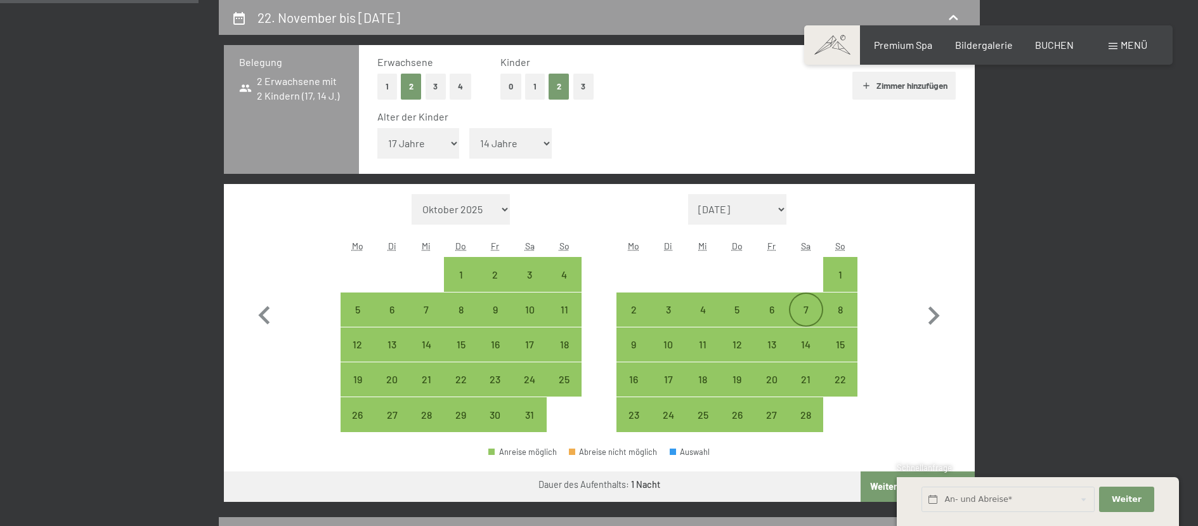
click at [814, 308] on div "7" at bounding box center [806, 320] width 32 height 32
select select "[DATE]"
select select "2026-02-01"
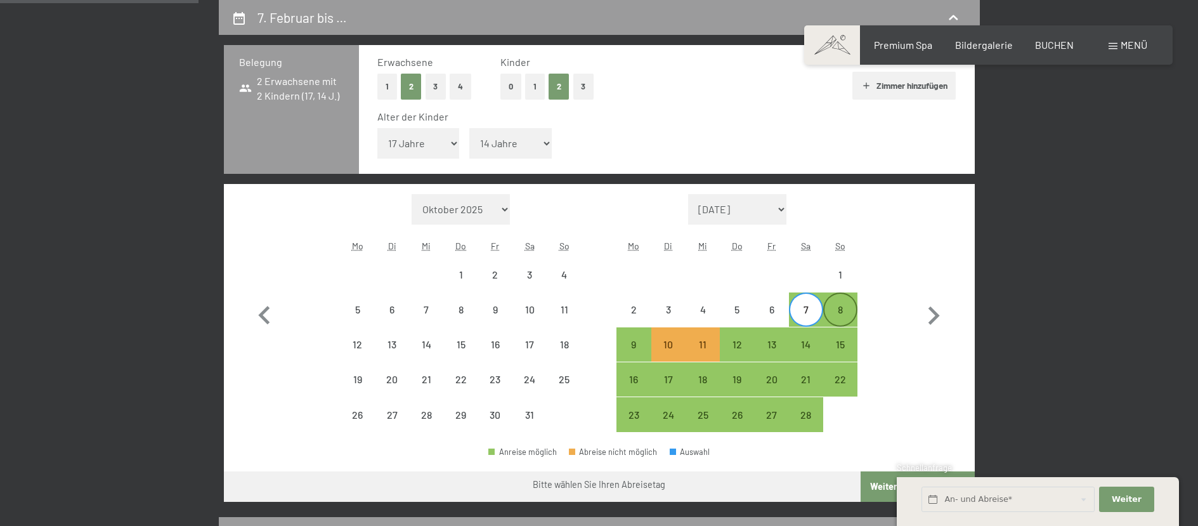
click at [836, 311] on div "8" at bounding box center [840, 320] width 32 height 32
select select "[DATE]"
select select "2026-02-01"
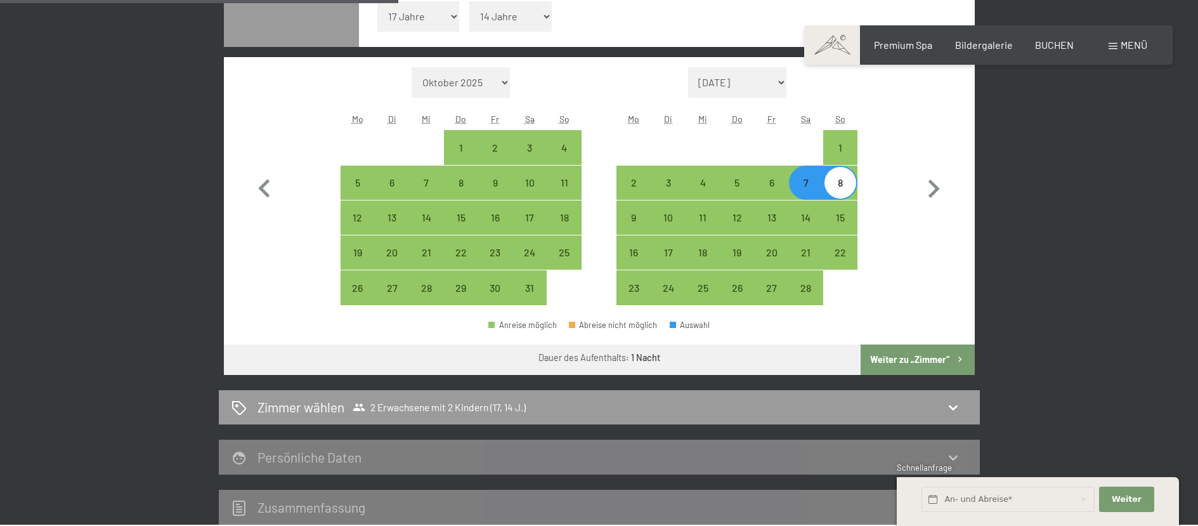
click at [898, 353] on button "Weiter zu „Zimmer“" at bounding box center [917, 359] width 114 height 30
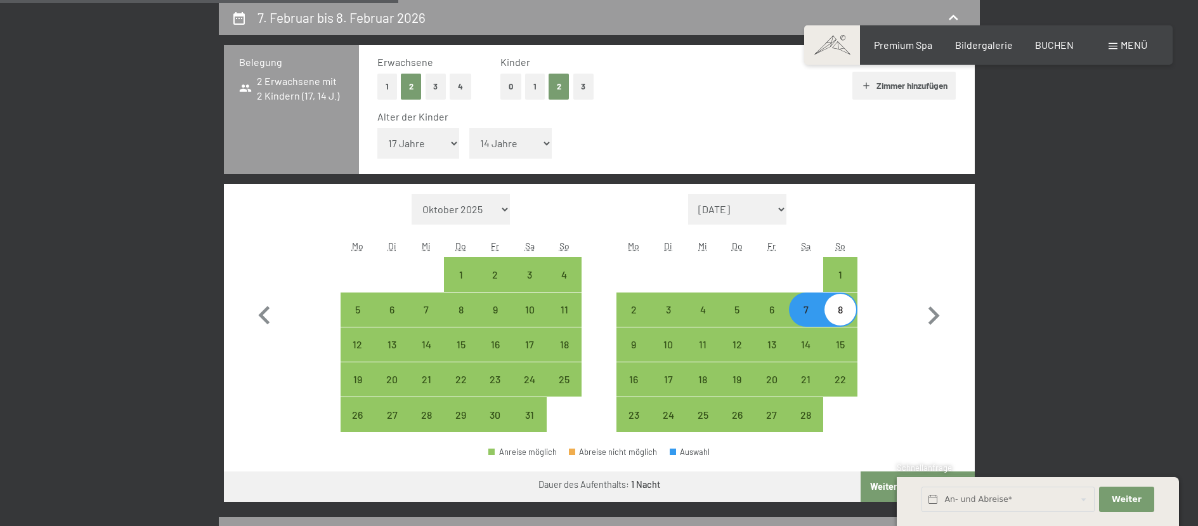
select select "[DATE]"
select select "2026-02-01"
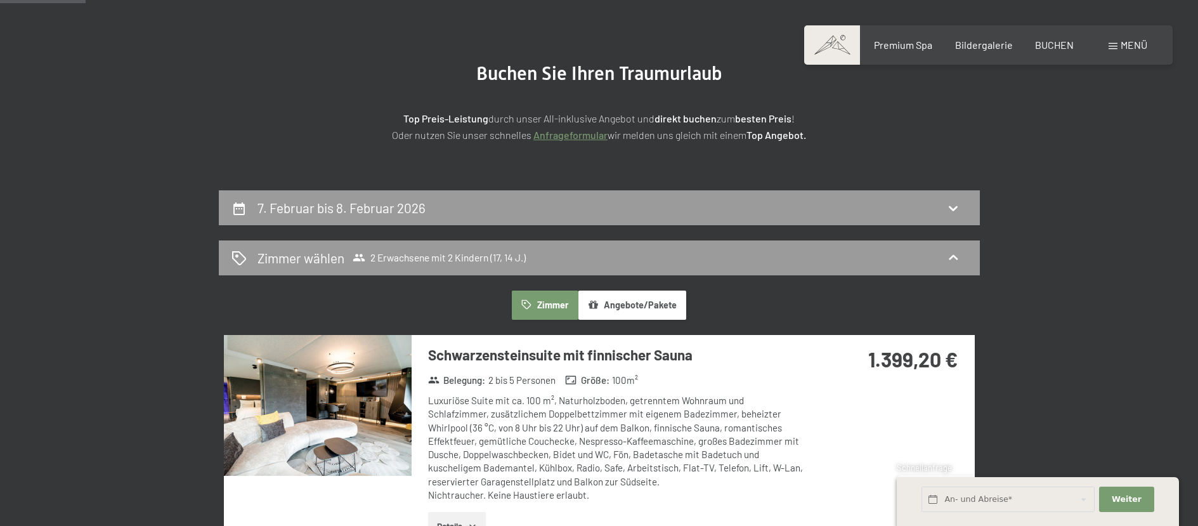
scroll to position [0, 0]
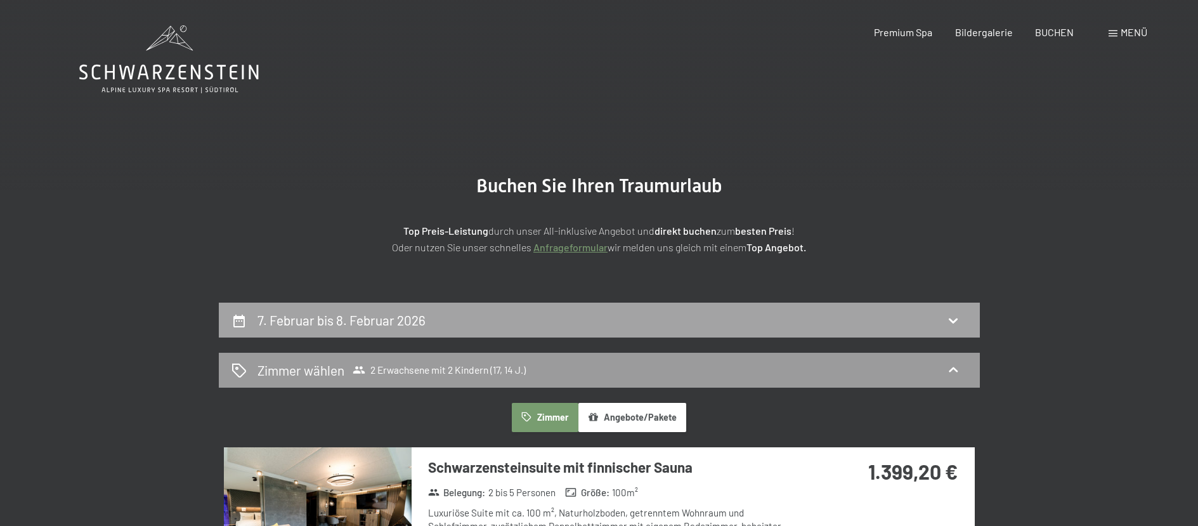
click at [902, 324] on div "7. Februar bis 8. Februar 2026" at bounding box center [599, 320] width 736 height 18
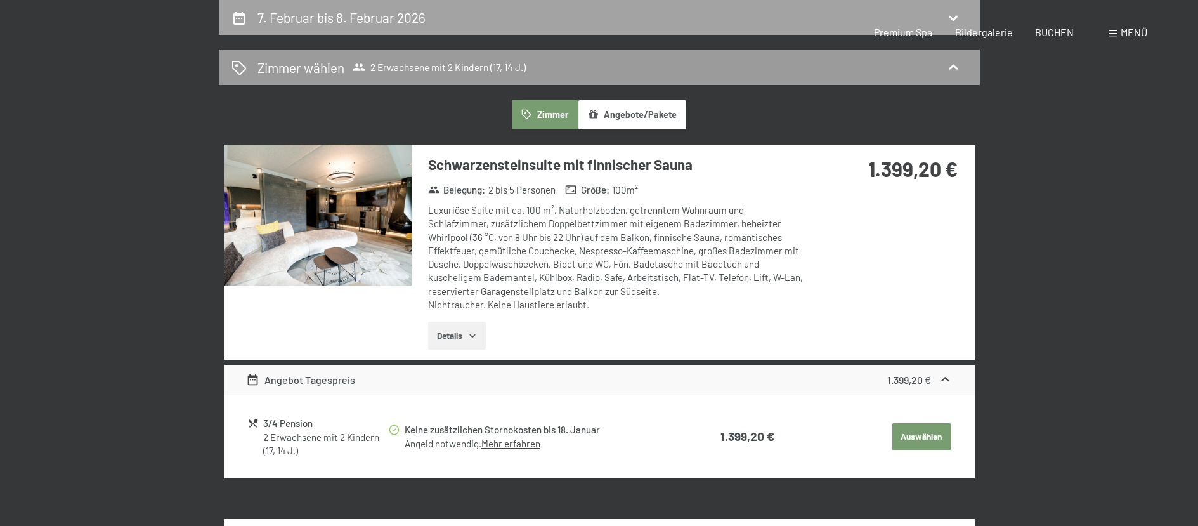
select select "17"
select select "14"
select select "[DATE]"
select select "2026-02-01"
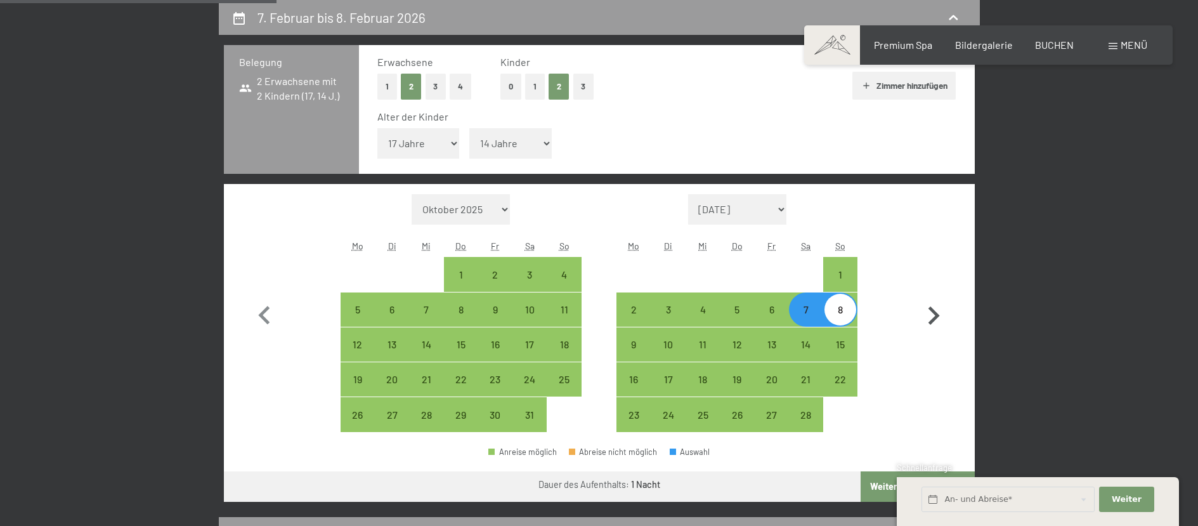
click at [936, 319] on icon "button" at bounding box center [933, 315] width 11 height 18
select select "2026-02-01"
select select "2026-03-01"
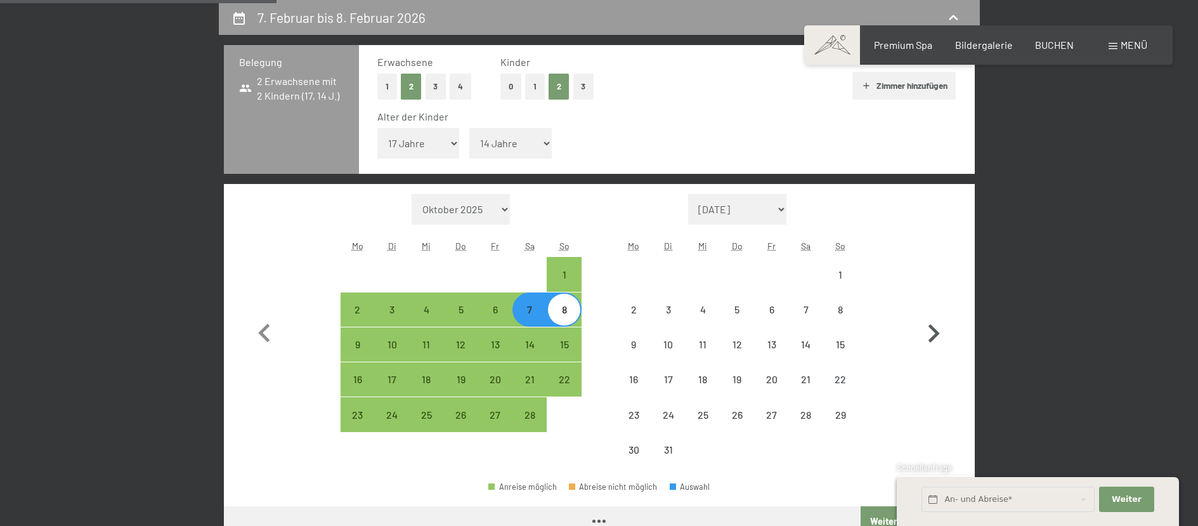
select select "2026-02-01"
select select "2026-03-01"
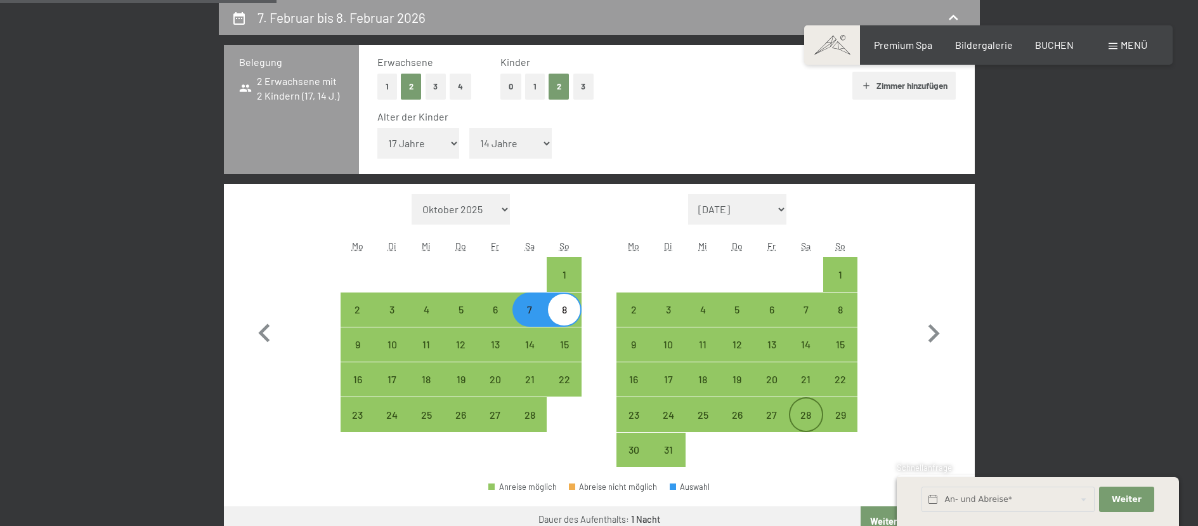
click at [814, 417] on div "28" at bounding box center [806, 426] width 32 height 32
select select "2026-02-01"
select select "2026-03-01"
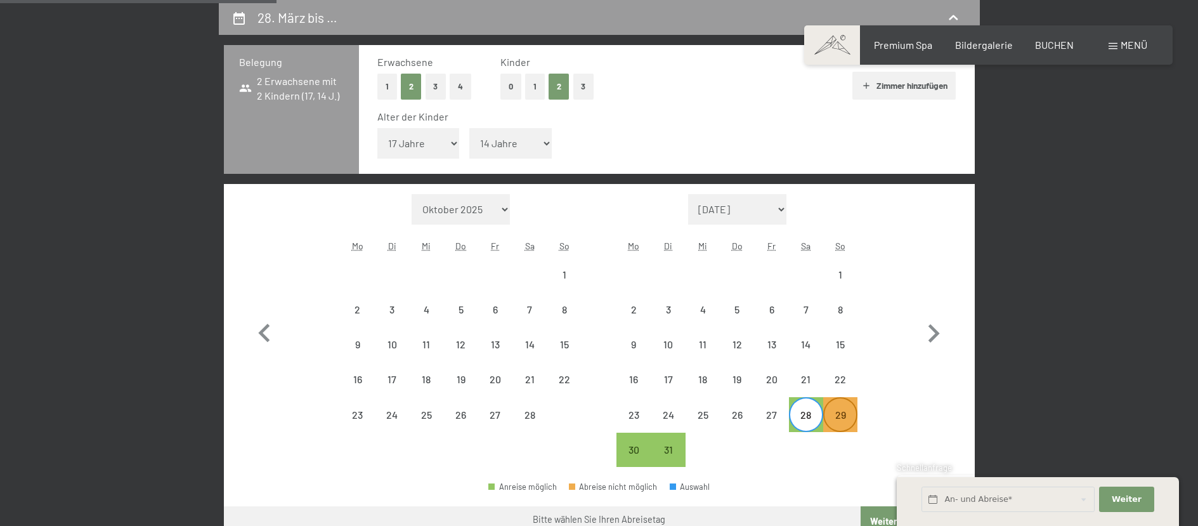
click at [832, 416] on div "29" at bounding box center [840, 426] width 32 height 32
select select "2026-02-01"
select select "2026-03-01"
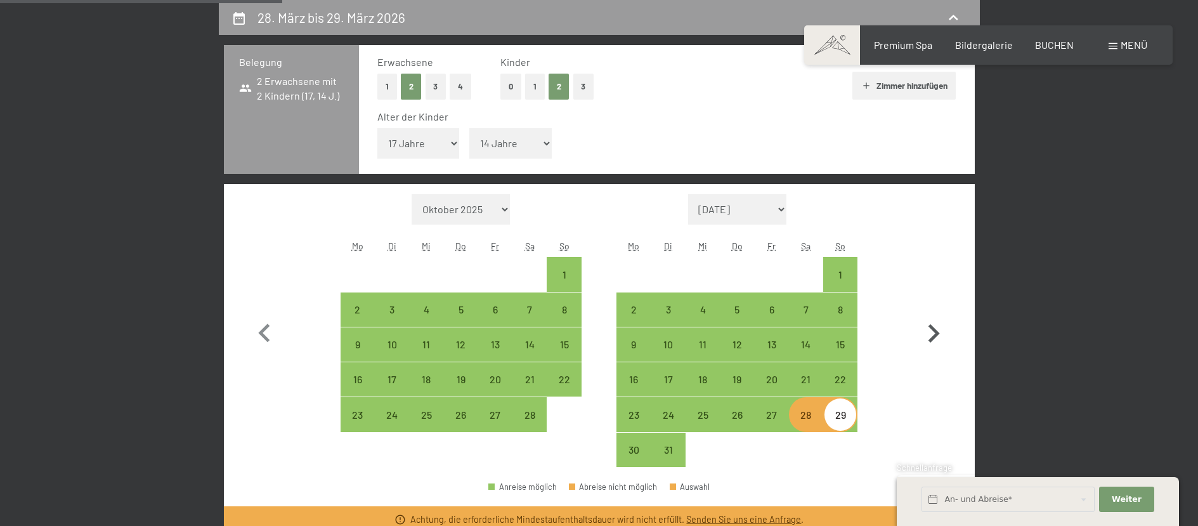
scroll to position [429, 0]
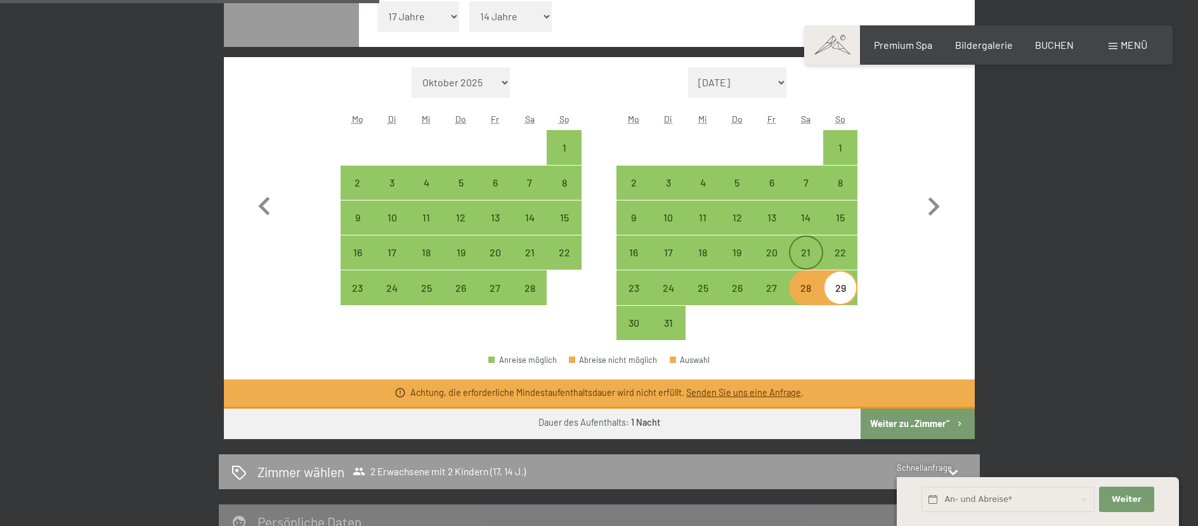
click at [803, 254] on div "21" at bounding box center [806, 263] width 32 height 32
select select "2026-02-01"
select select "2026-03-01"
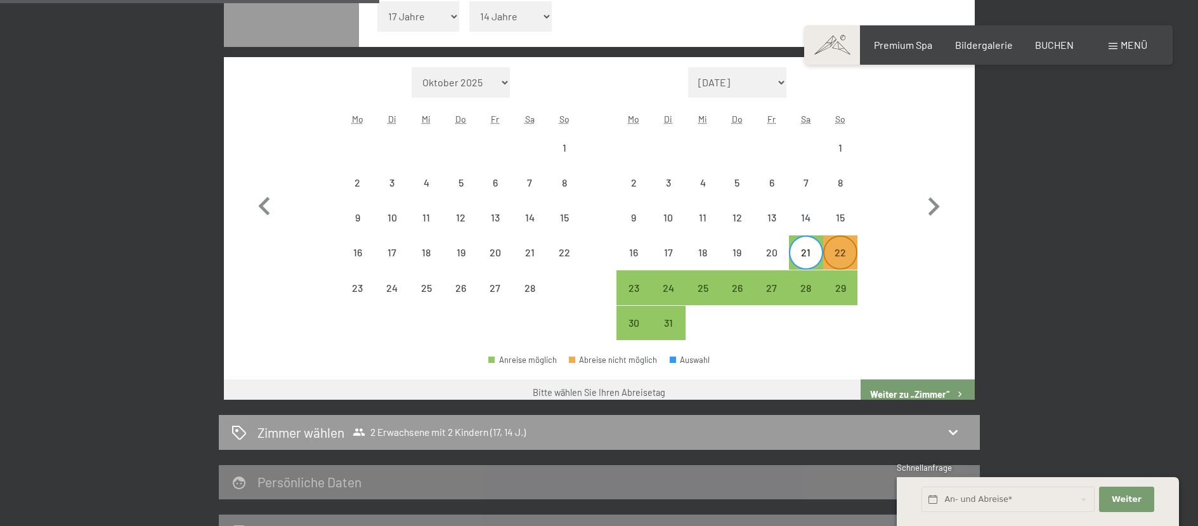
click at [827, 255] on div "22" at bounding box center [840, 263] width 32 height 32
select select "2026-02-01"
select select "2026-03-01"
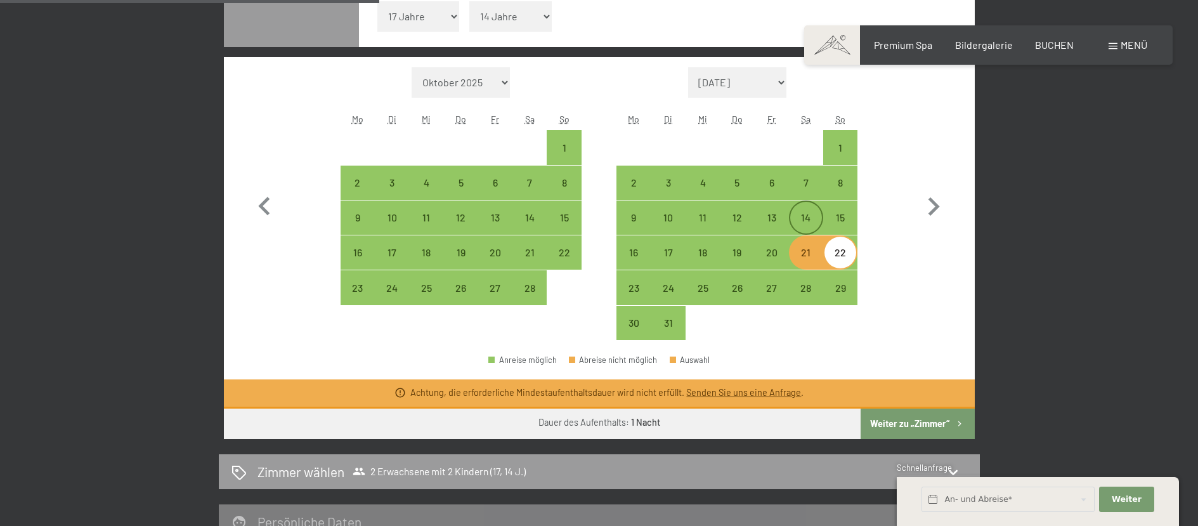
click at [808, 227] on div "14" at bounding box center [806, 228] width 32 height 32
select select "2026-02-01"
select select "2026-03-01"
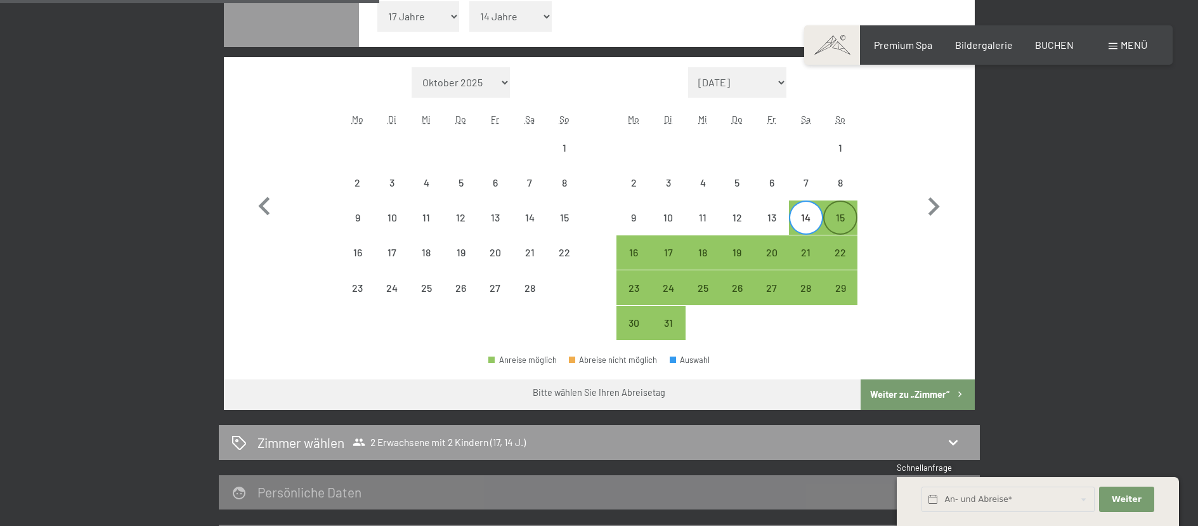
click at [836, 221] on div "15" at bounding box center [840, 228] width 32 height 32
select select "2026-02-01"
select select "2026-03-01"
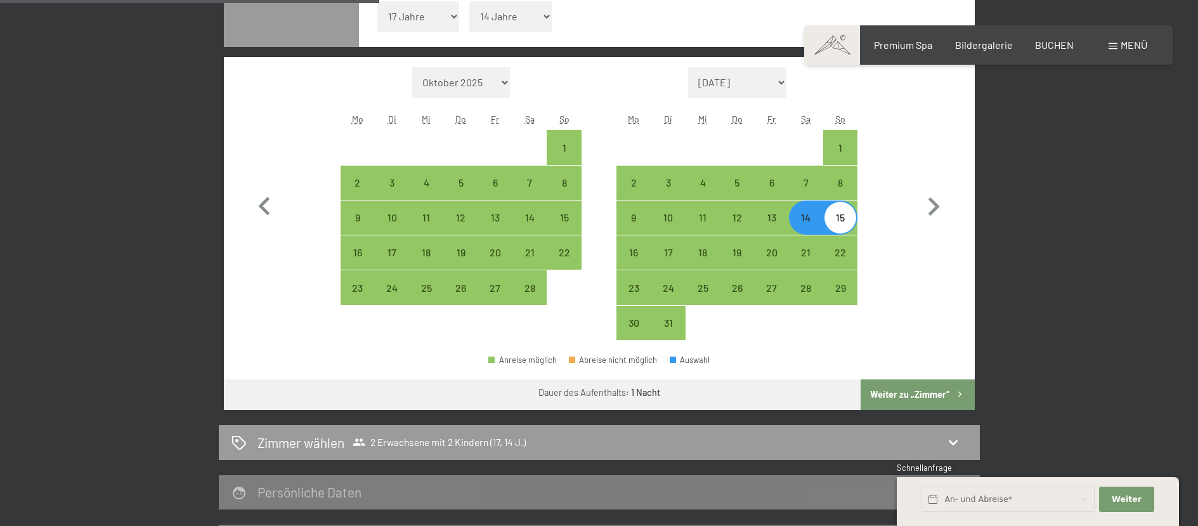
click at [904, 394] on button "Weiter zu „Zimmer“" at bounding box center [917, 394] width 114 height 30
select select "2026-02-01"
select select "2026-03-01"
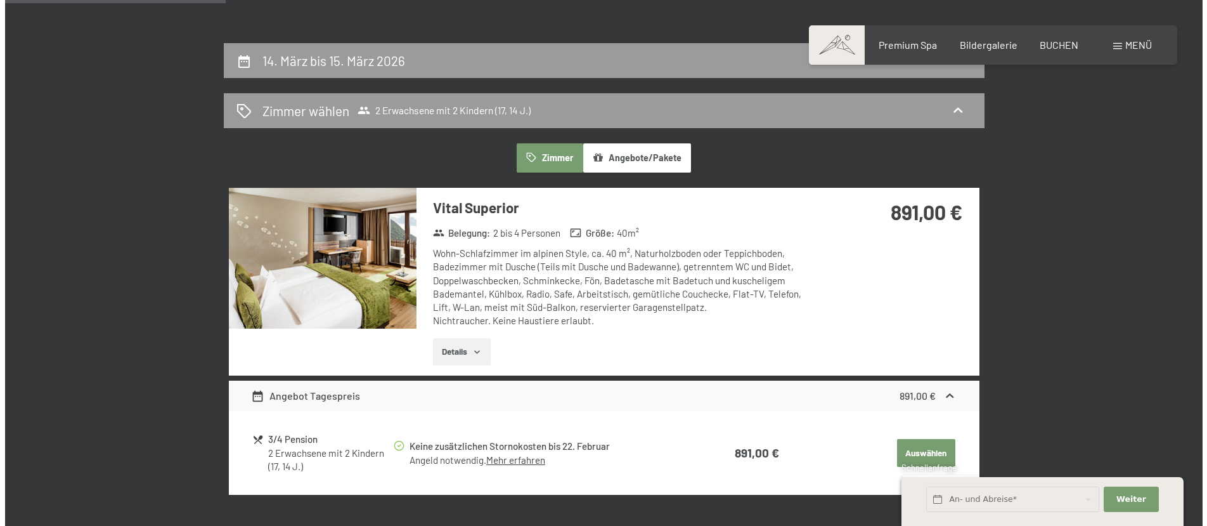
scroll to position [239, 0]
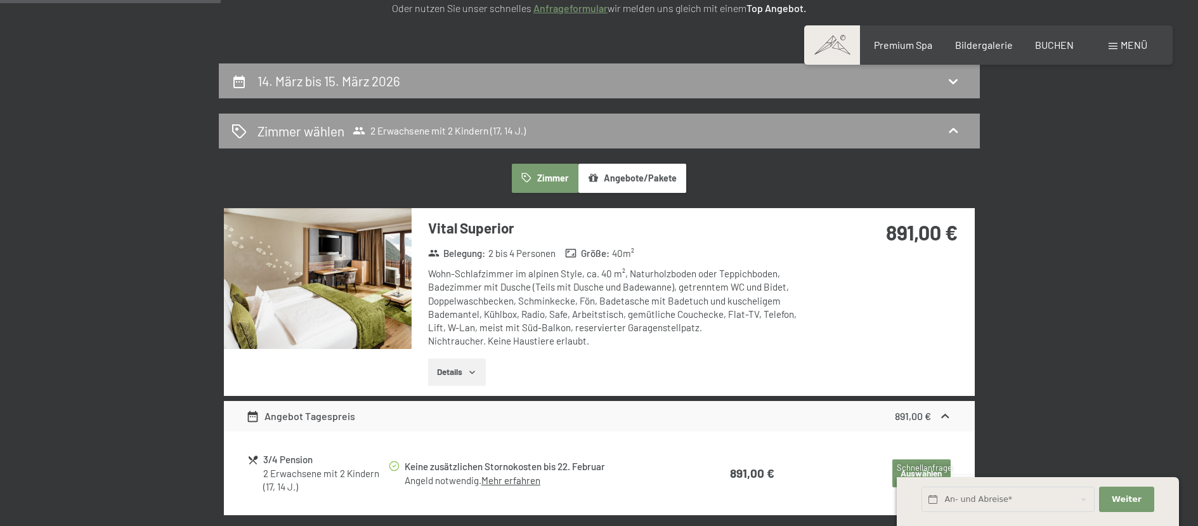
click at [1122, 46] on span "Menü" at bounding box center [1133, 45] width 27 height 12
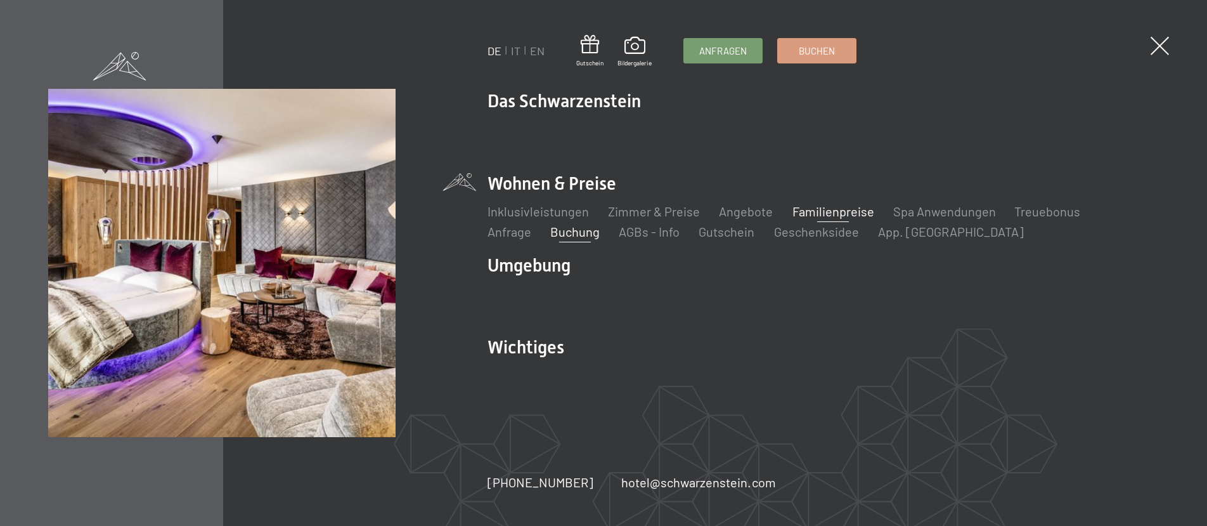
click at [844, 207] on link "Familienpreise" at bounding box center [834, 211] width 82 height 15
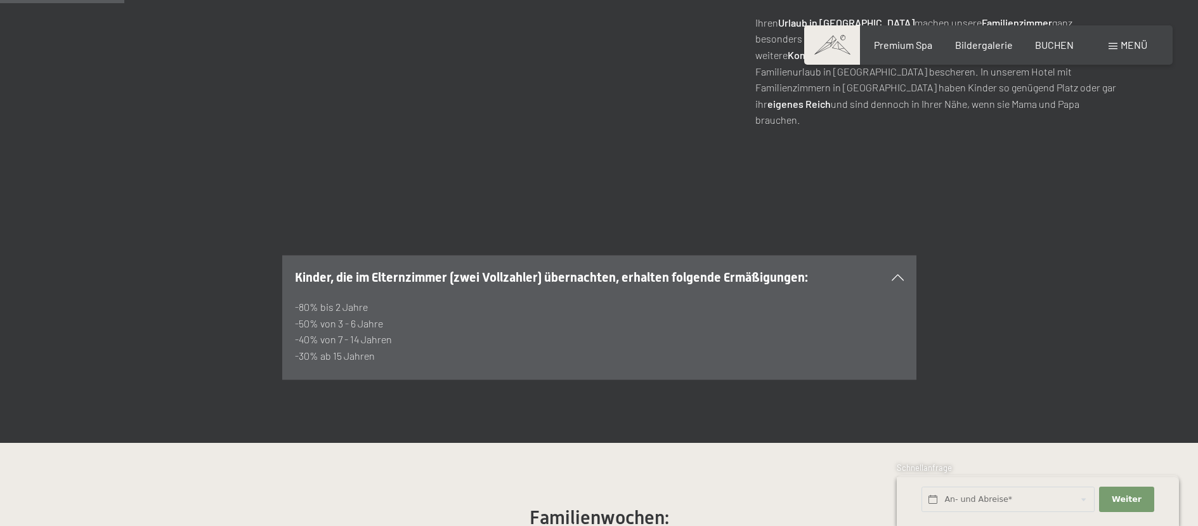
scroll to position [634, 0]
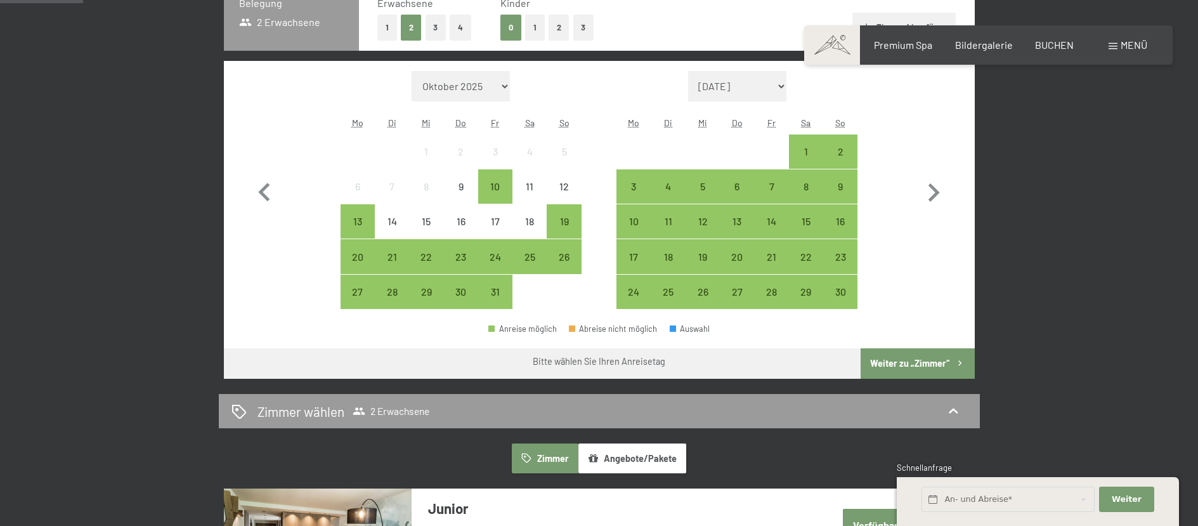
scroll to position [380, 0]
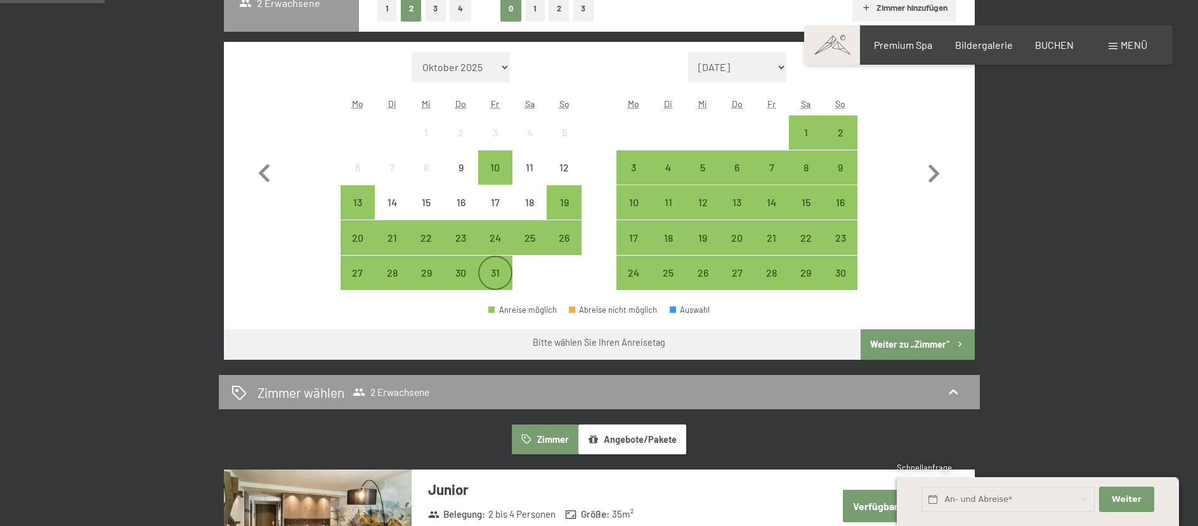
click at [494, 275] on div "31" at bounding box center [495, 284] width 32 height 32
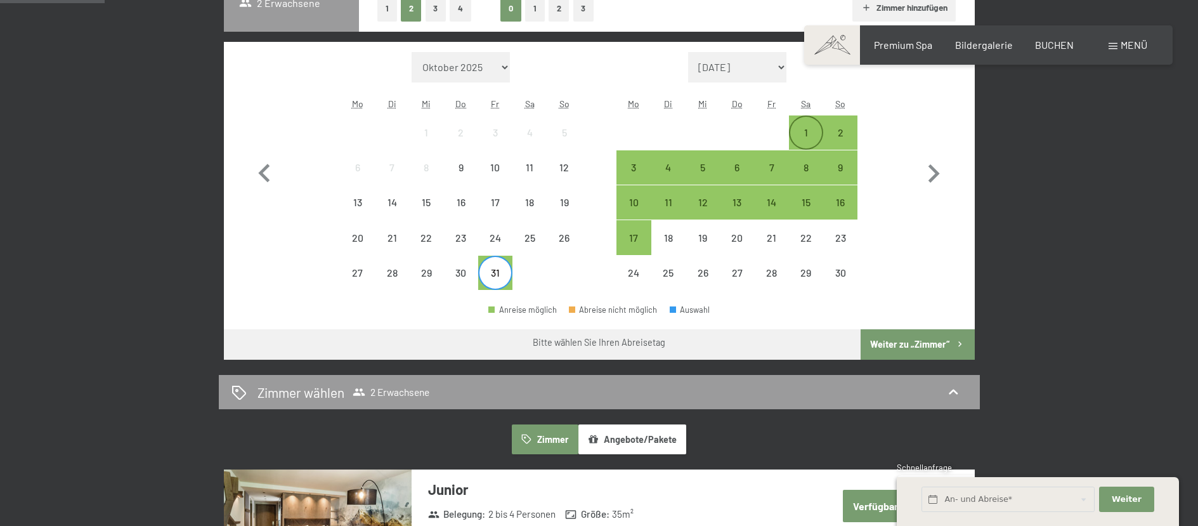
click at [809, 136] on div "1" at bounding box center [806, 143] width 32 height 32
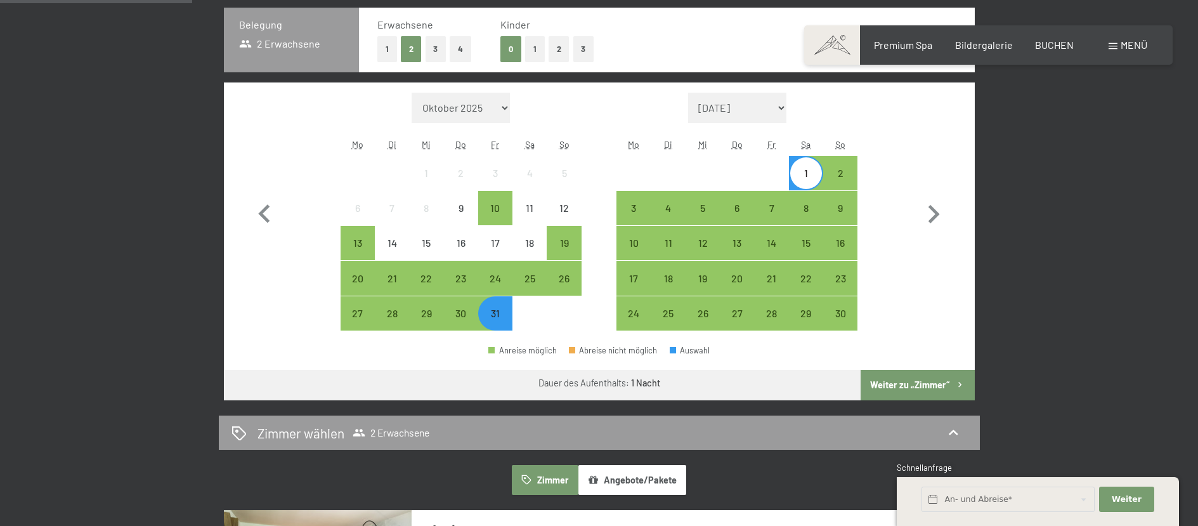
scroll to position [317, 0]
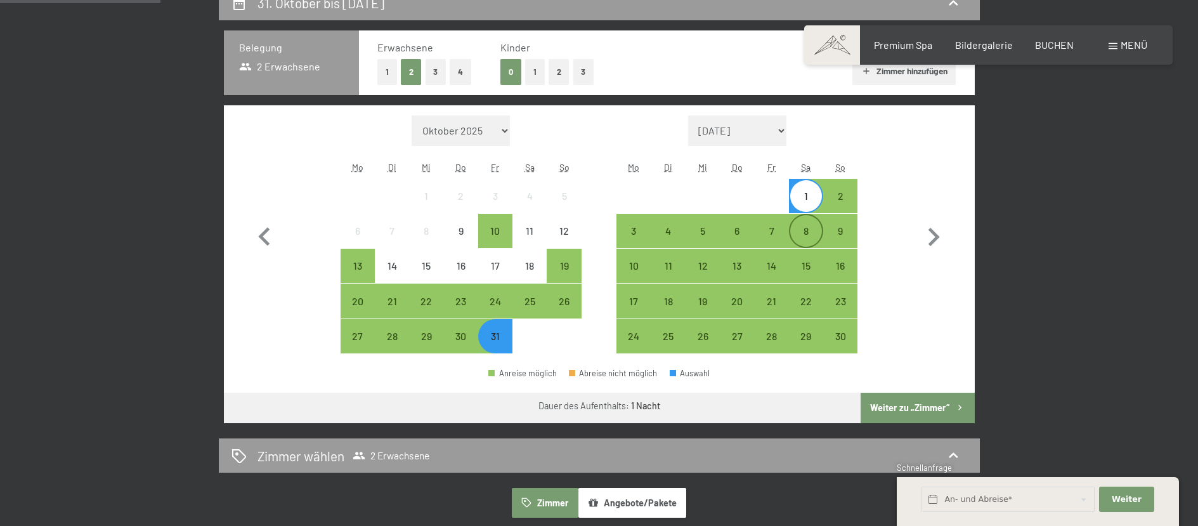
click at [810, 235] on div "8" at bounding box center [806, 242] width 32 height 32
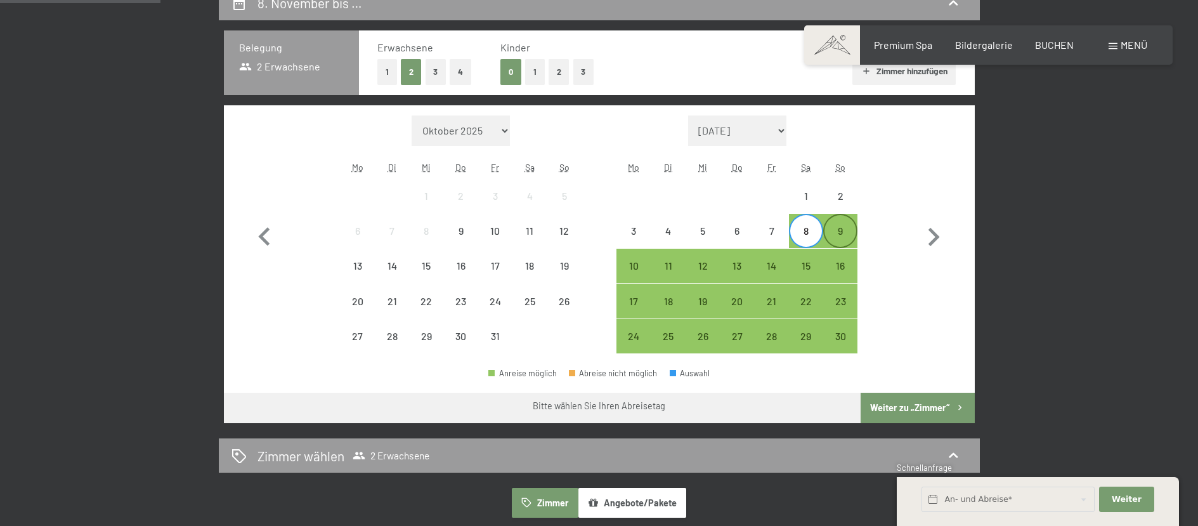
click at [839, 232] on div "9" at bounding box center [840, 242] width 32 height 32
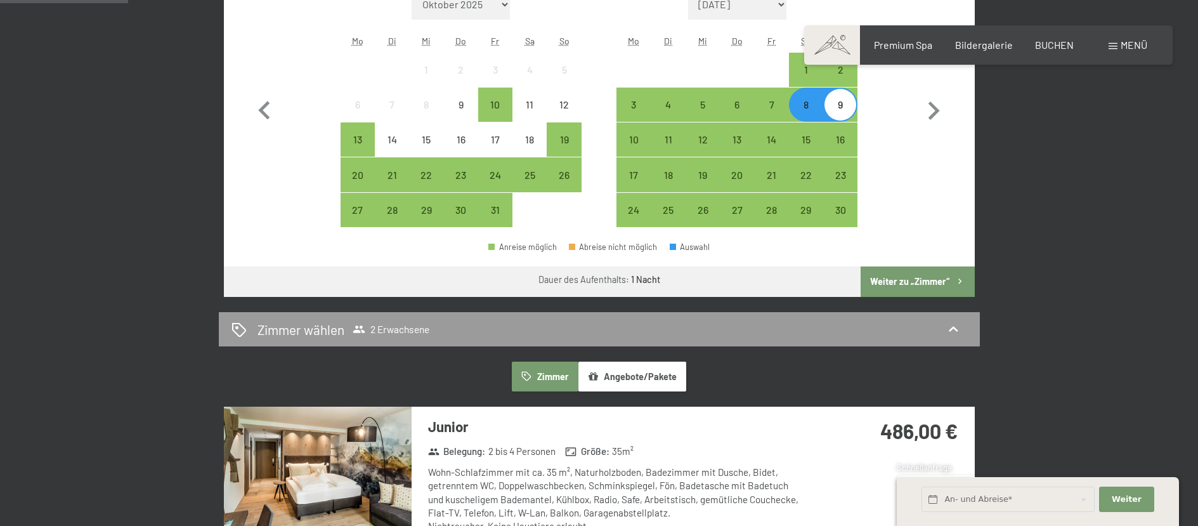
scroll to position [444, 0]
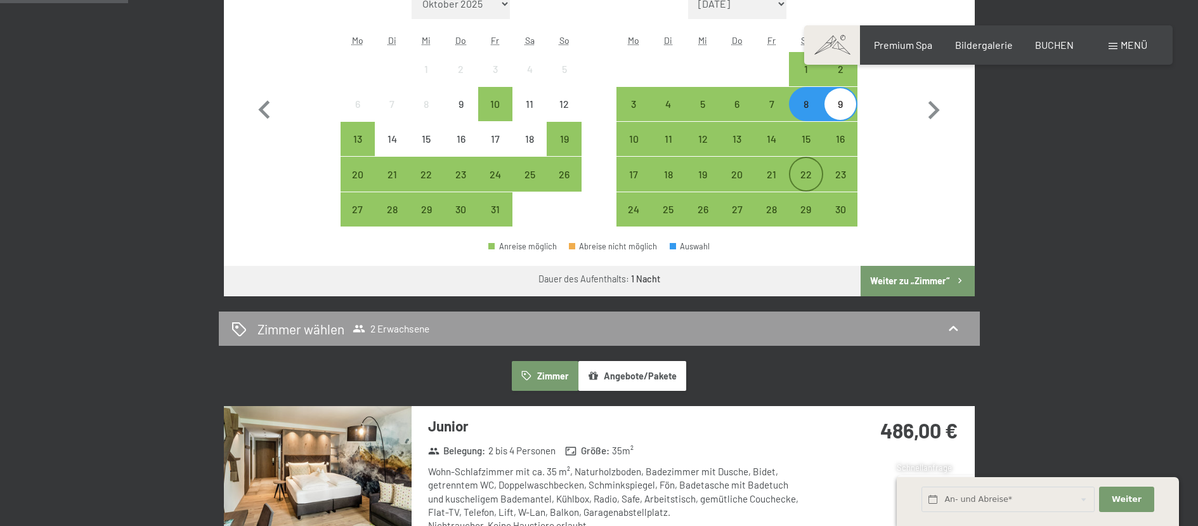
click at [807, 172] on div "22" at bounding box center [806, 185] width 32 height 32
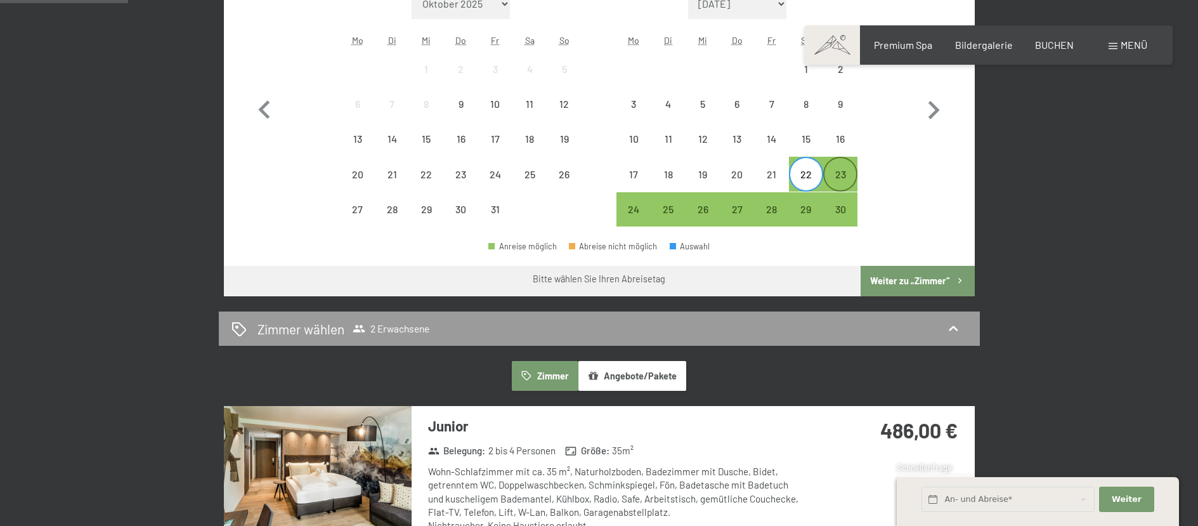
click at [832, 178] on div "23" at bounding box center [840, 185] width 32 height 32
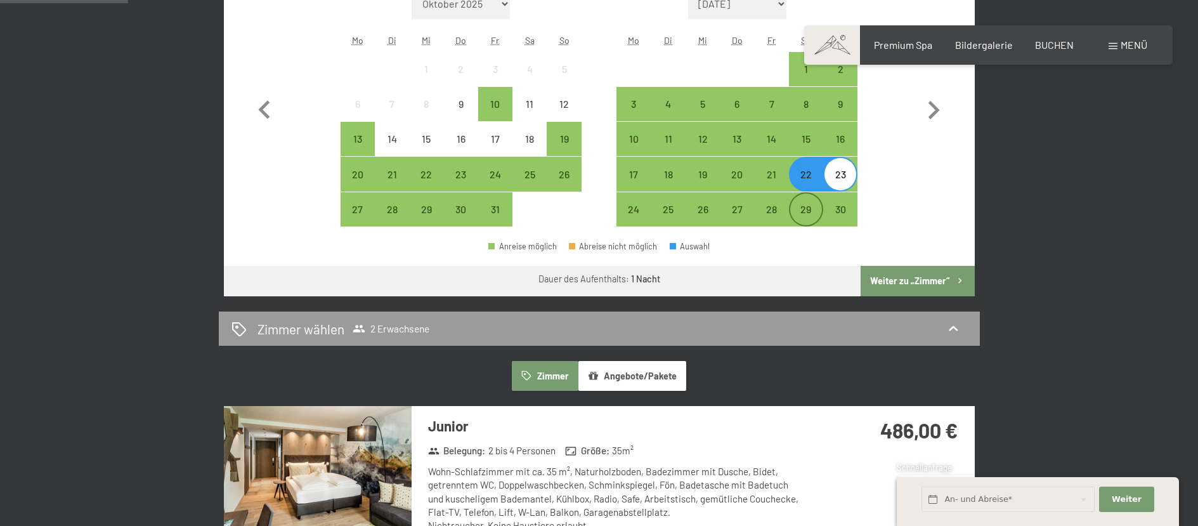
click at [800, 211] on div "29" at bounding box center [806, 220] width 32 height 32
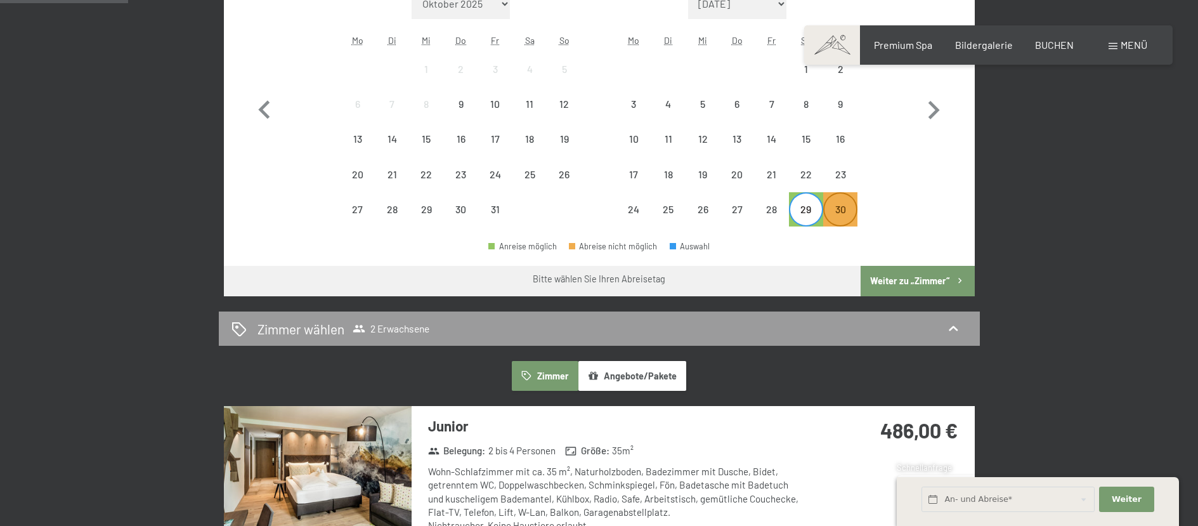
click at [829, 210] on div "30" at bounding box center [840, 220] width 32 height 32
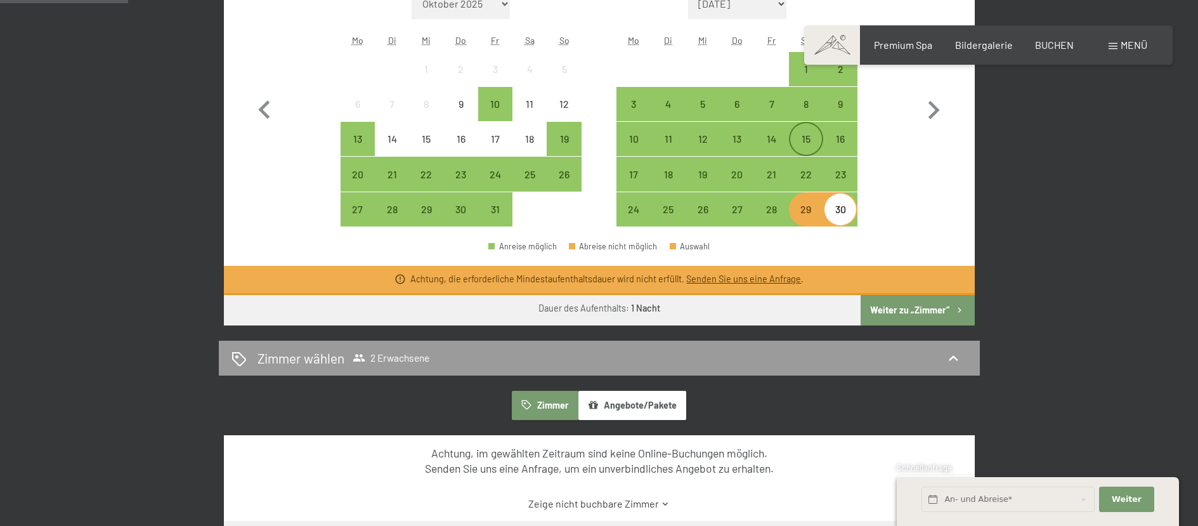
click at [812, 136] on div "15" at bounding box center [806, 150] width 32 height 32
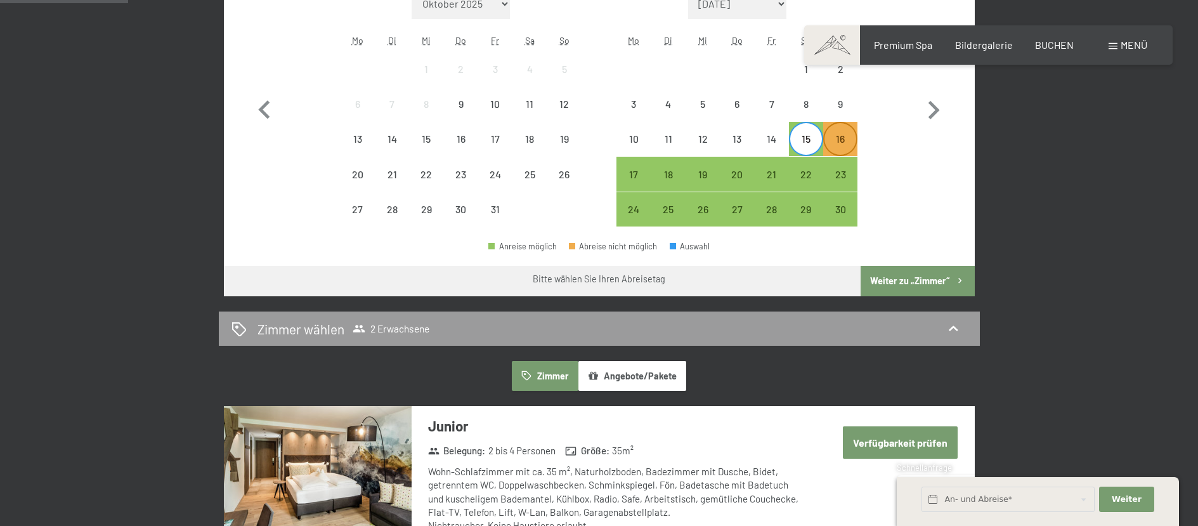
click at [833, 140] on div "16" at bounding box center [840, 150] width 32 height 32
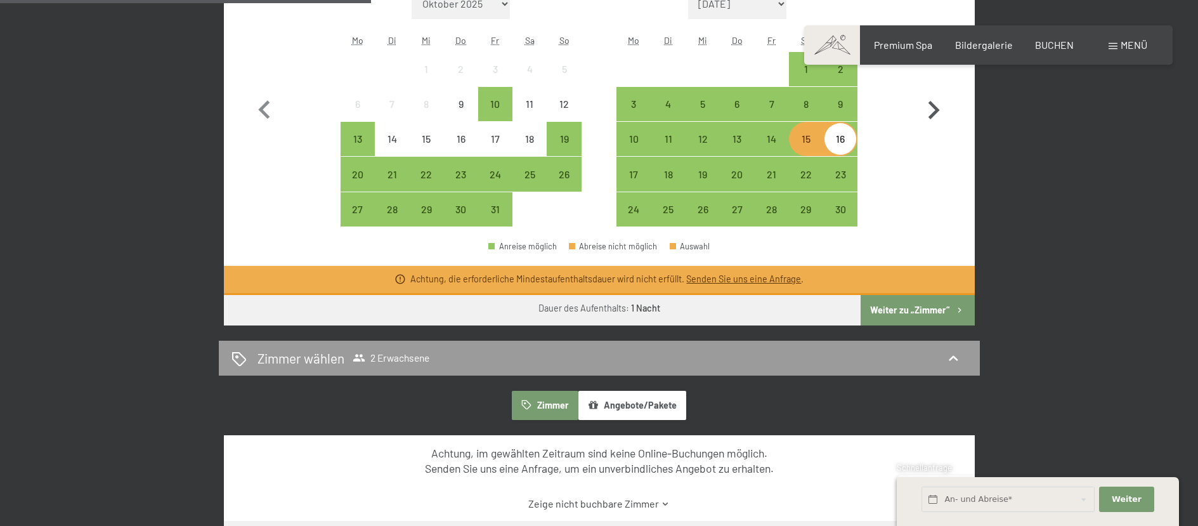
click at [935, 108] on icon "button" at bounding box center [933, 110] width 11 height 18
select select "[DATE]"
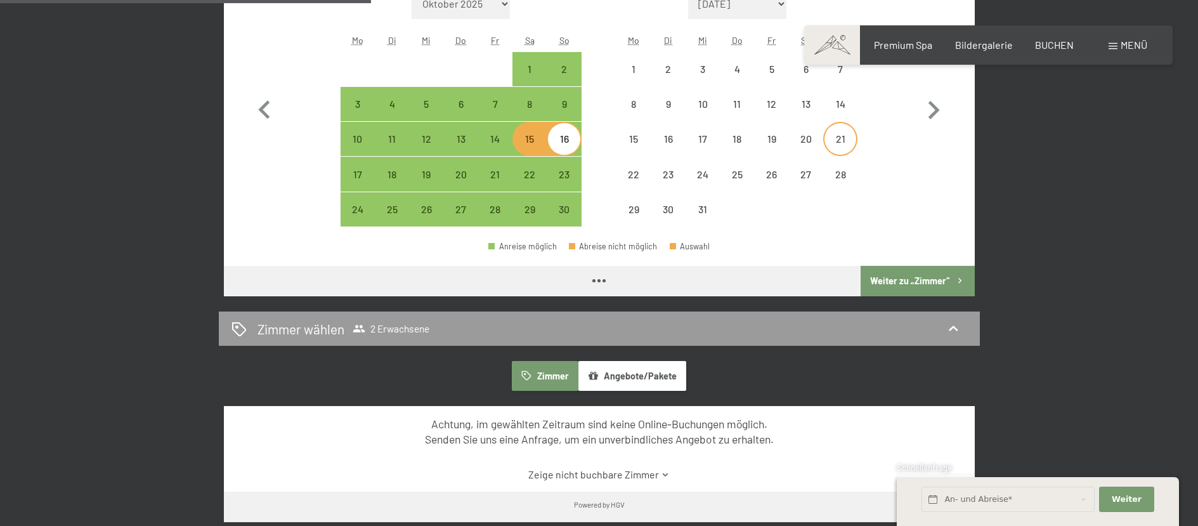
select select "[DATE]"
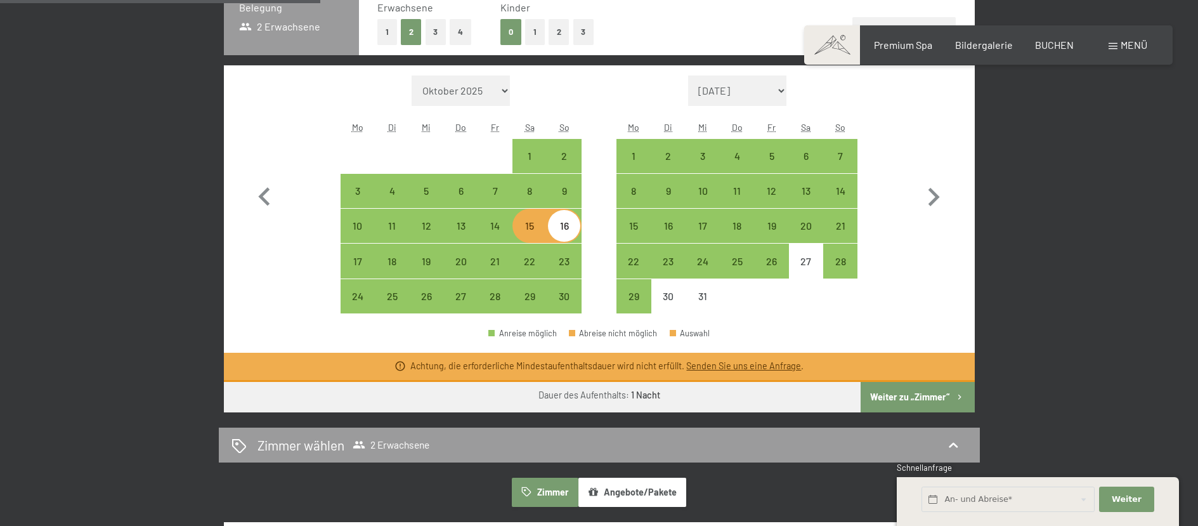
scroll to position [254, 0]
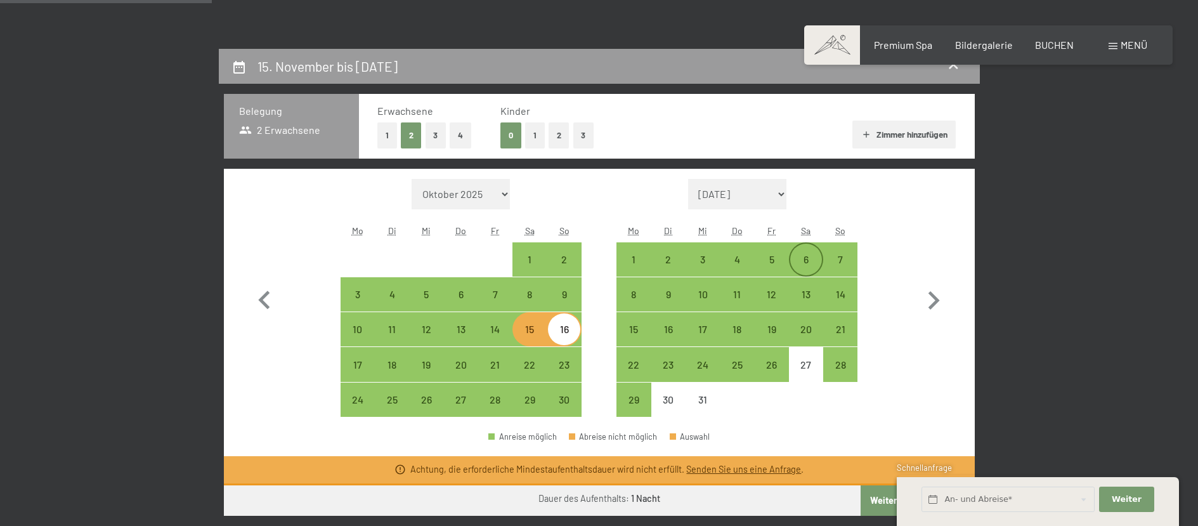
click at [807, 264] on div "6" at bounding box center [806, 270] width 32 height 32
select select "[DATE]"
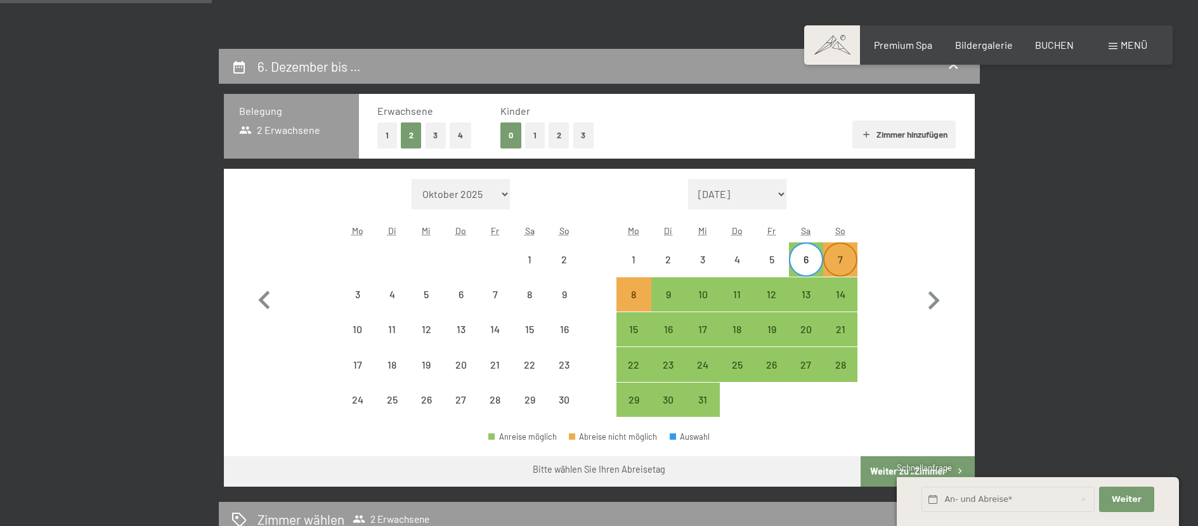
click at [838, 255] on div "7" at bounding box center [840, 270] width 32 height 32
select select "[DATE]"
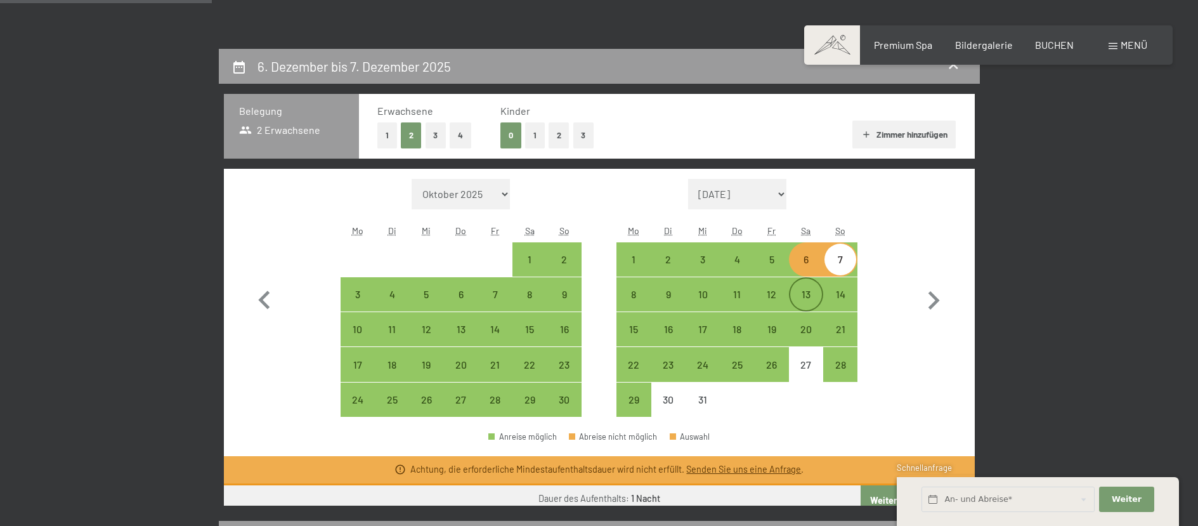
click at [811, 302] on div "13" at bounding box center [806, 305] width 32 height 32
select select "[DATE]"
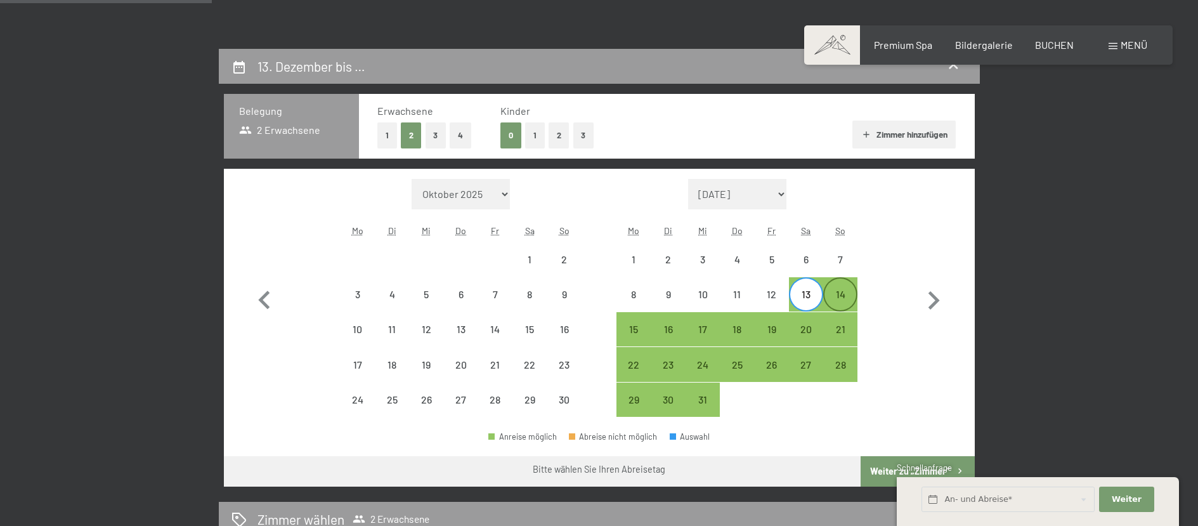
click at [833, 297] on div "14" at bounding box center [840, 305] width 32 height 32
select select "[DATE]"
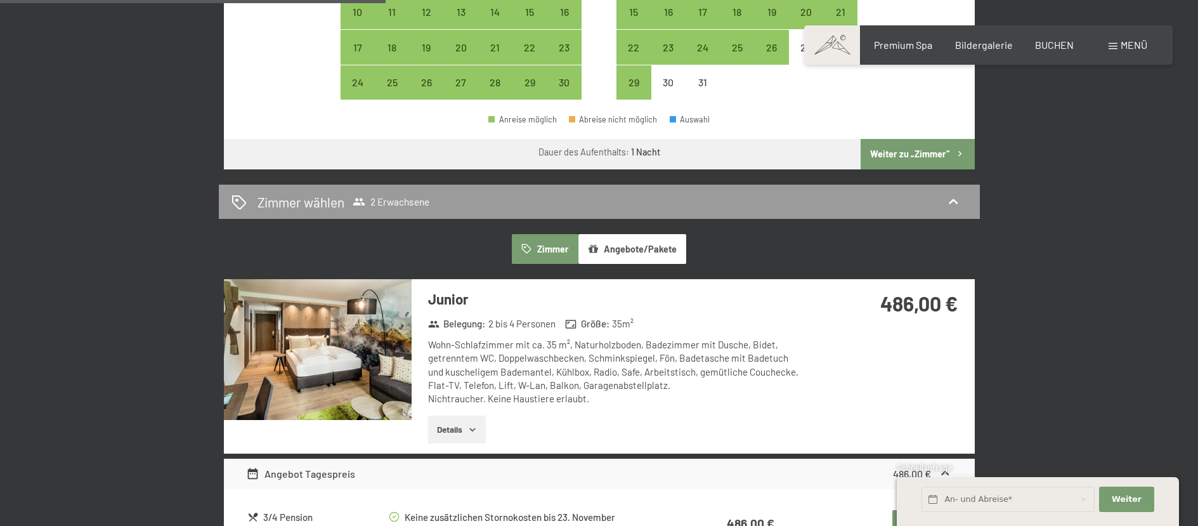
scroll to position [444, 0]
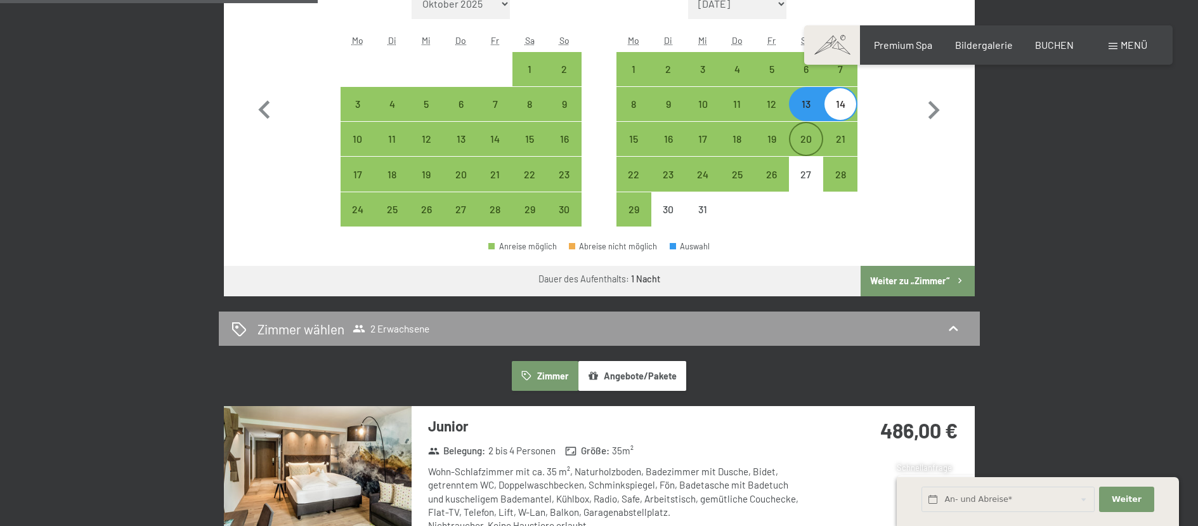
click at [808, 148] on div "20" at bounding box center [806, 150] width 32 height 32
select select "[DATE]"
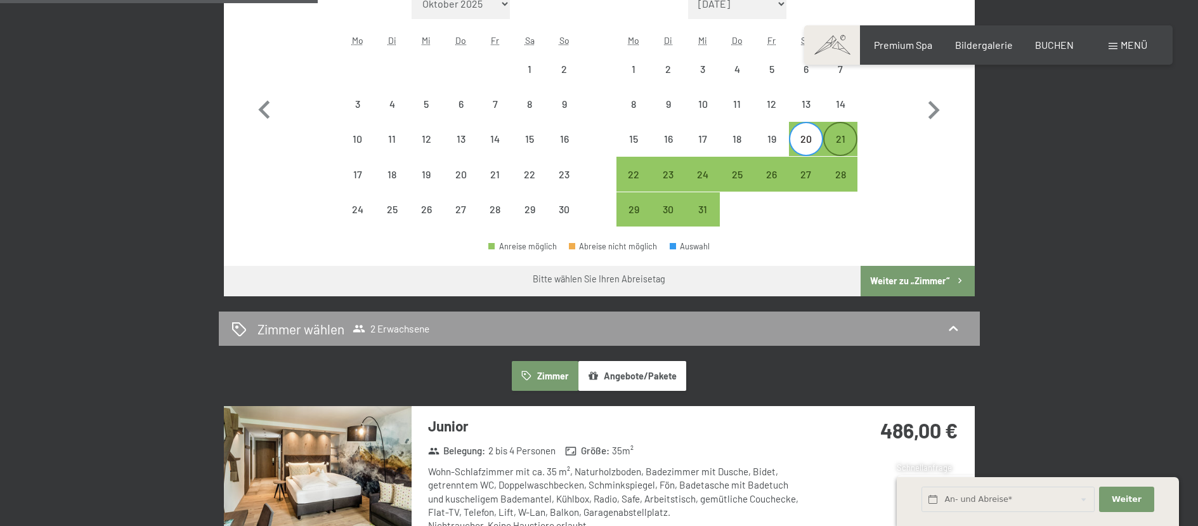
click at [832, 142] on div "21" at bounding box center [840, 150] width 32 height 32
select select "[DATE]"
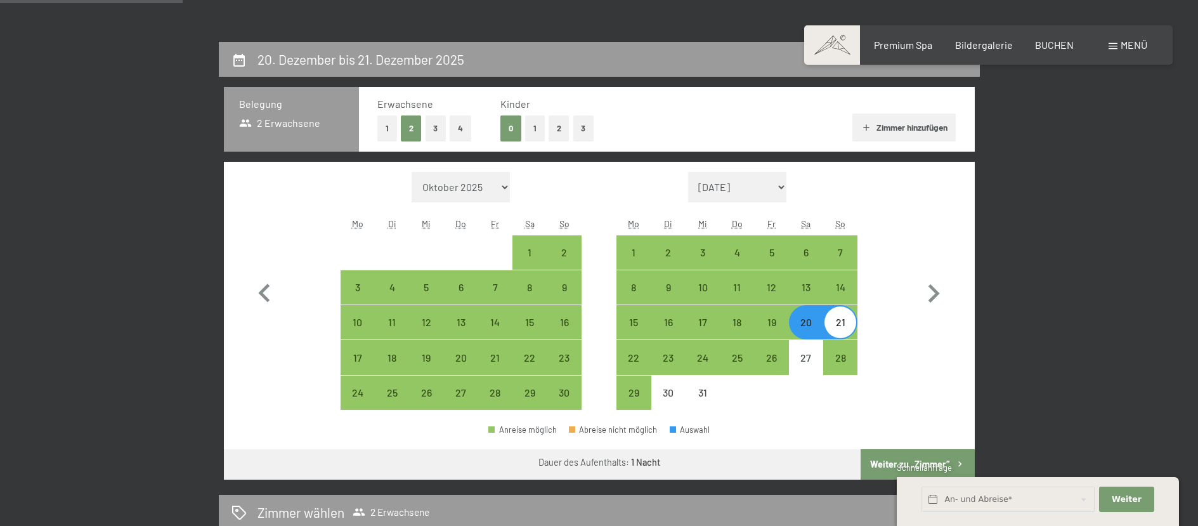
scroll to position [254, 0]
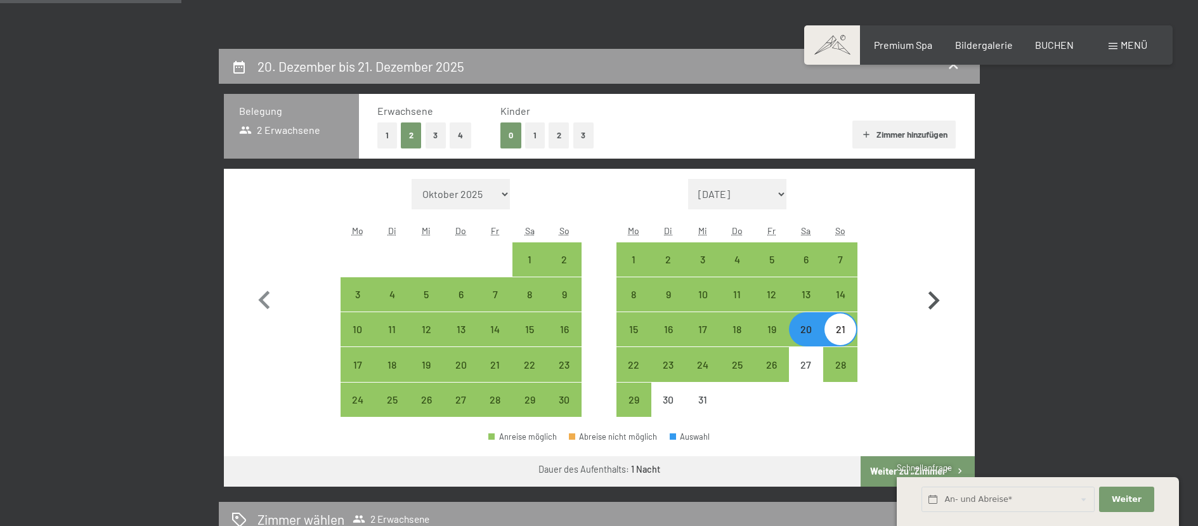
click at [932, 293] on icon "button" at bounding box center [933, 300] width 11 height 18
select select "[DATE]"
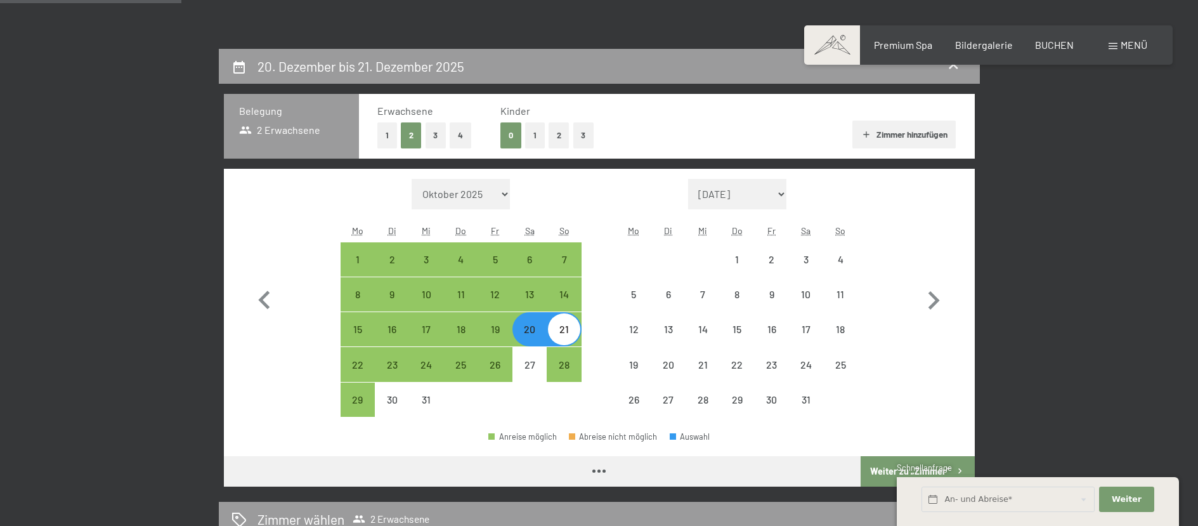
select select "[DATE]"
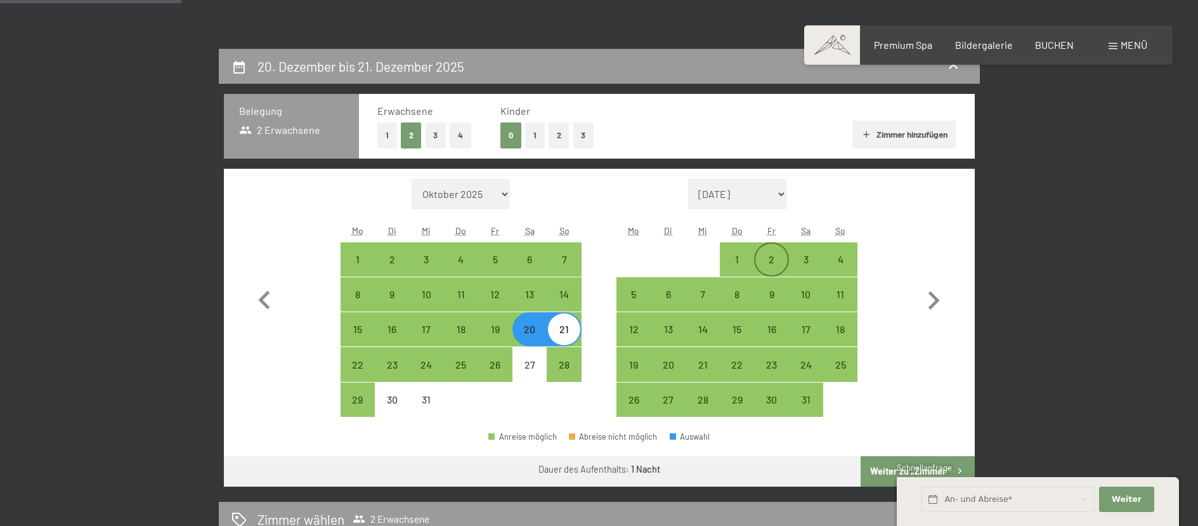
click at [776, 259] on div "2" at bounding box center [771, 270] width 32 height 32
select select "[DATE]"
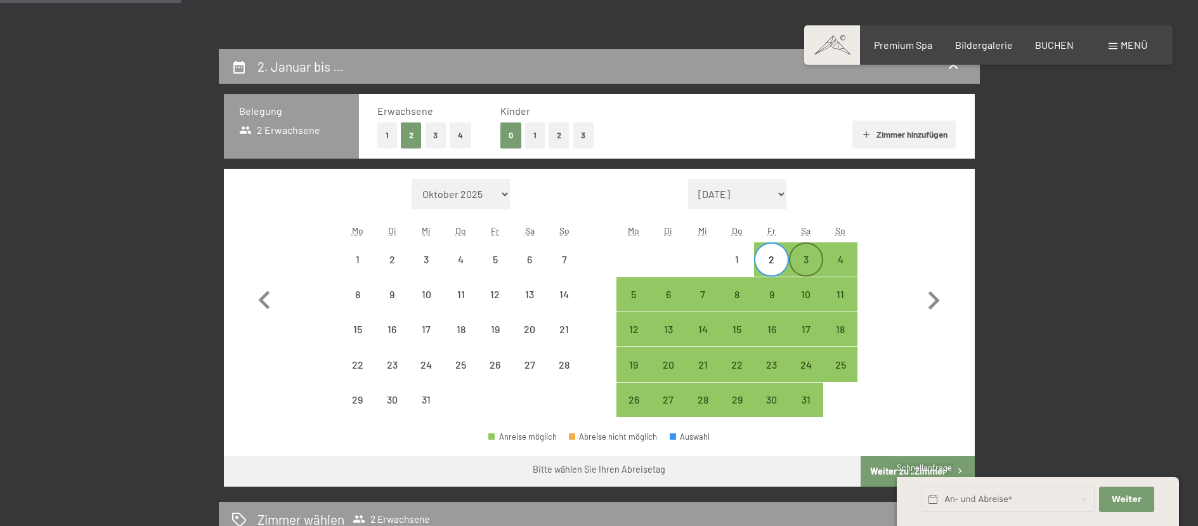
click at [805, 266] on div "3" at bounding box center [806, 270] width 32 height 32
select select "[DATE]"
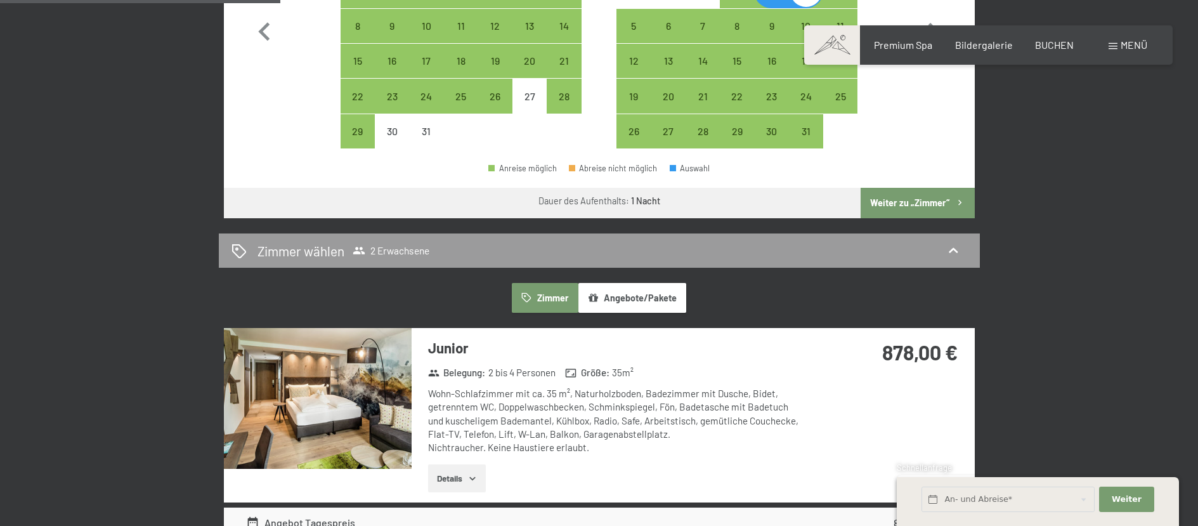
scroll to position [317, 0]
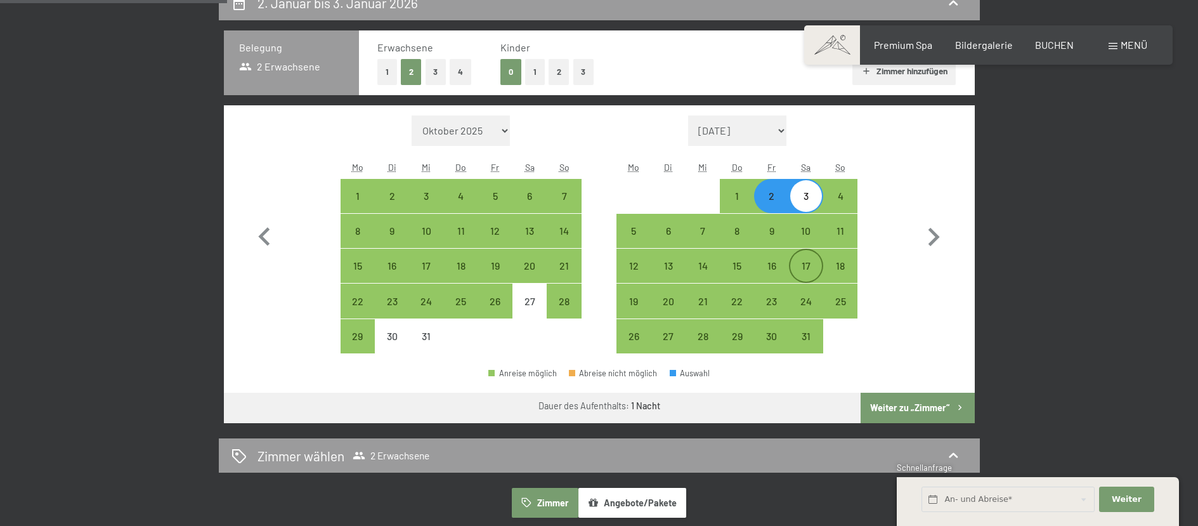
click at [805, 273] on div "17" at bounding box center [806, 277] width 32 height 32
select select "[DATE]"
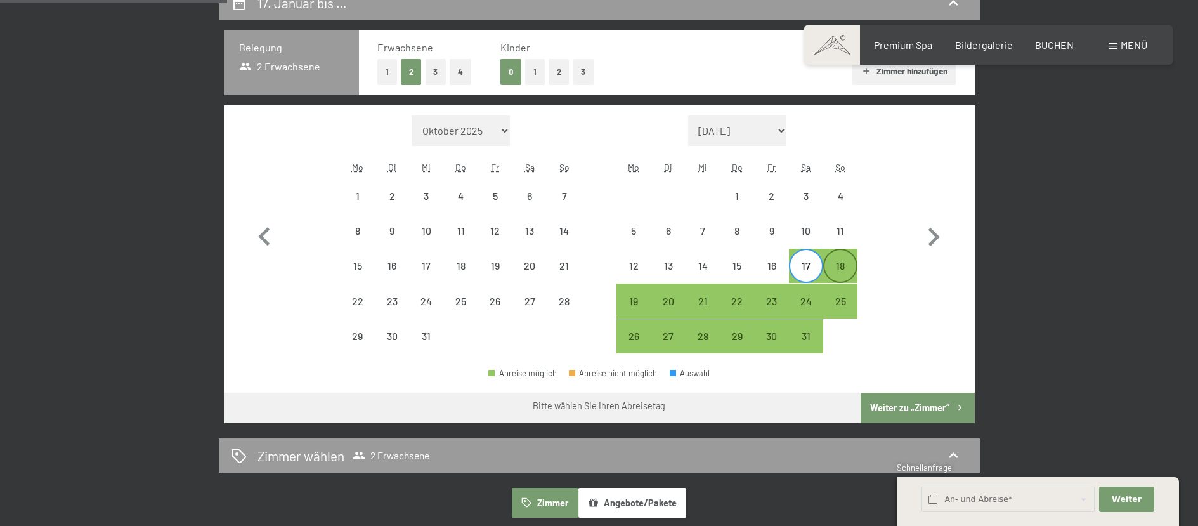
click at [838, 272] on div "18" at bounding box center [840, 277] width 32 height 32
select select "[DATE]"
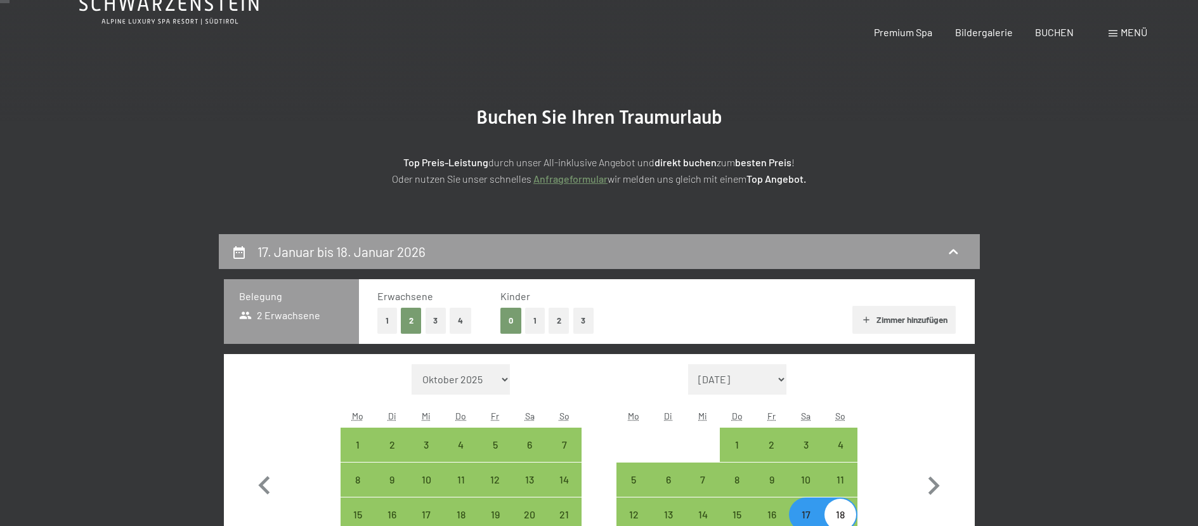
scroll to position [0, 0]
